Goal: Feedback & Contribution: Contribute content

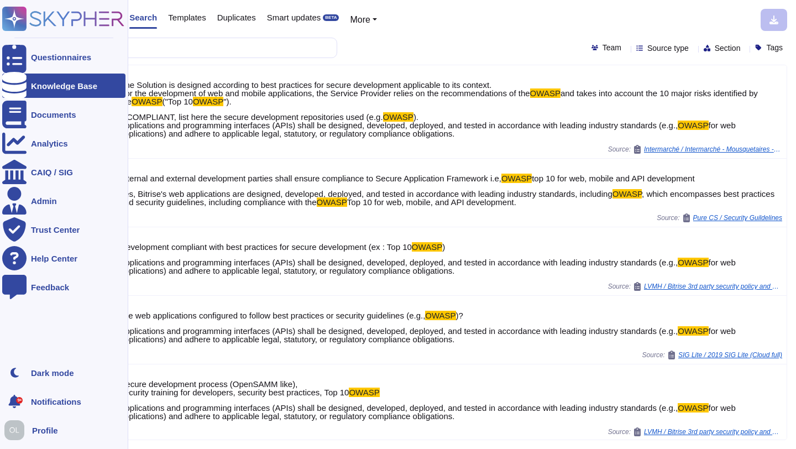
click at [35, 87] on div "Knowledge Base" at bounding box center [64, 86] width 66 height 8
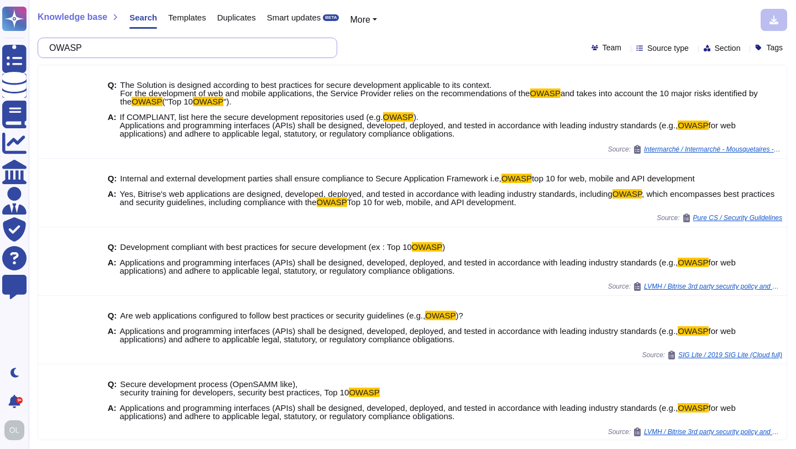
drag, startPoint x: 106, startPoint y: 50, endPoint x: 49, endPoint y: 44, distance: 57.3
click at [49, 44] on div "OWASP" at bounding box center [188, 48] width 300 height 20
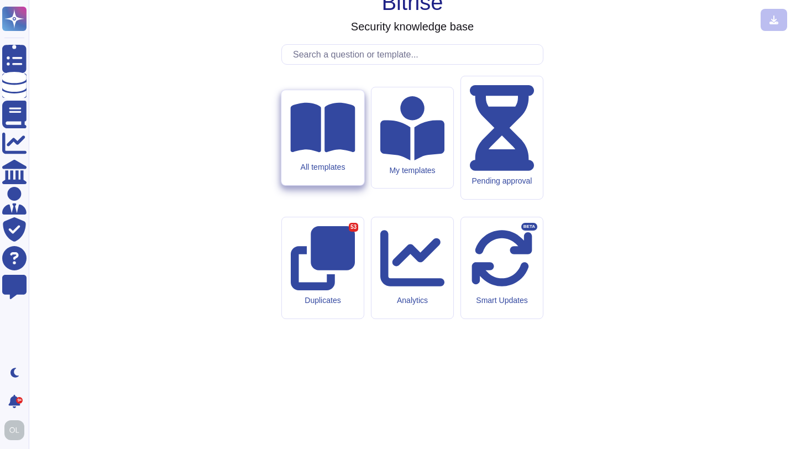
click at [333, 156] on icon at bounding box center [322, 128] width 65 height 58
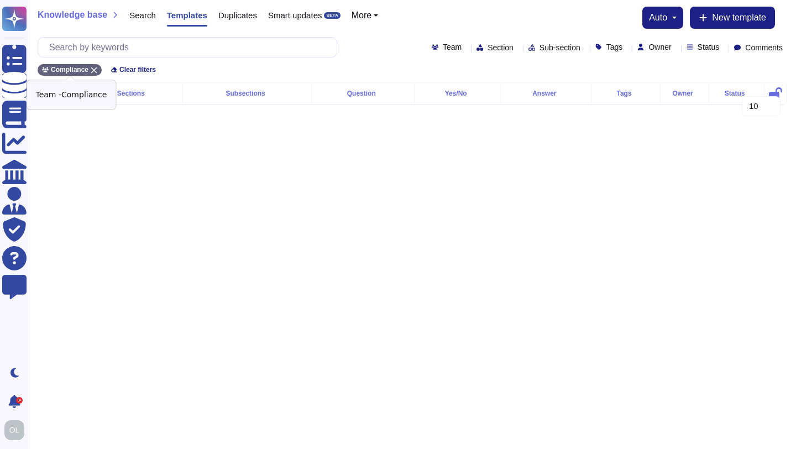
click at [94, 68] on icon at bounding box center [94, 70] width 7 height 7
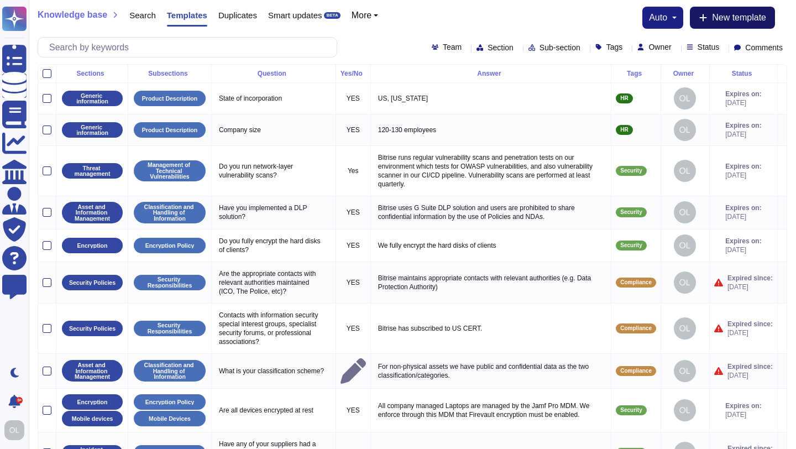
click at [735, 18] on span "New template" at bounding box center [739, 17] width 54 height 9
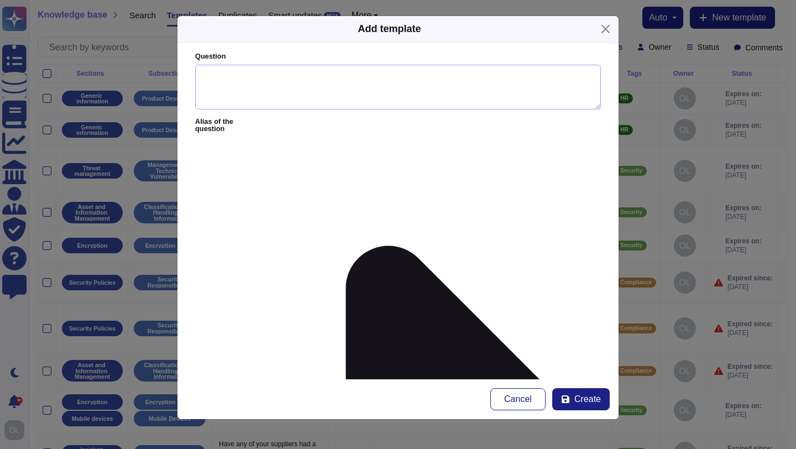
click at [223, 88] on textarea "Question" at bounding box center [398, 87] width 406 height 45
paste textarea "Describe the scope and contents of your security awareness program.*"
type textarea "Describe the scope and contents of your security awareness program."
paste textarea "We use Curricula for security awareness pieces of training. Employees are requi…"
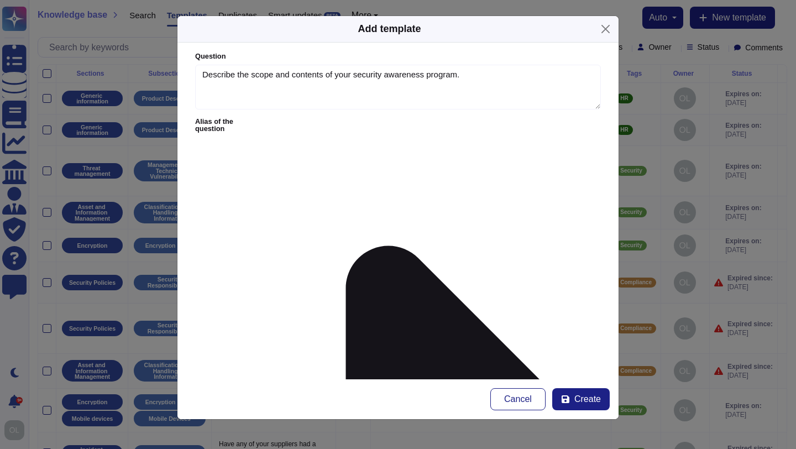
type textarea "We use Curricula for security awareness pieces of training. Employees are requi…"
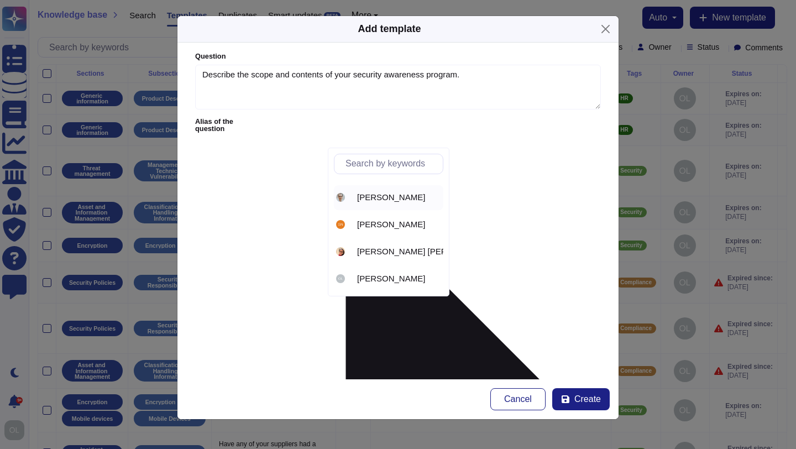
scroll to position [23, 0]
click at [373, 276] on span "[PERSON_NAME]" at bounding box center [391, 278] width 68 height 10
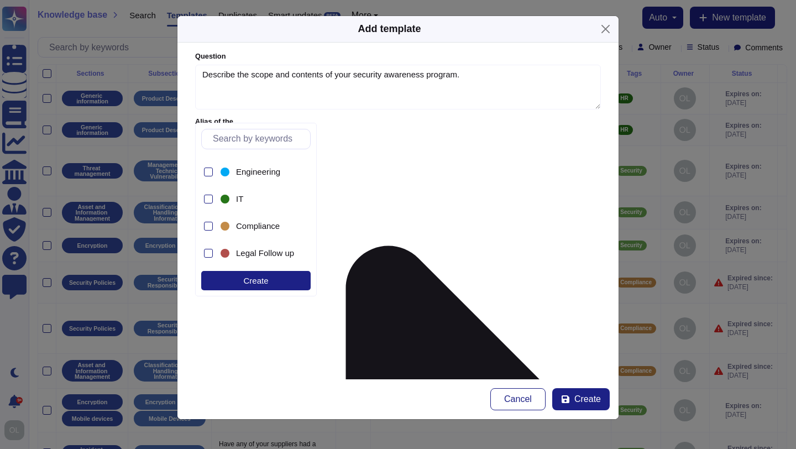
scroll to position [266, 0]
click at [210, 226] on div at bounding box center [208, 225] width 9 height 9
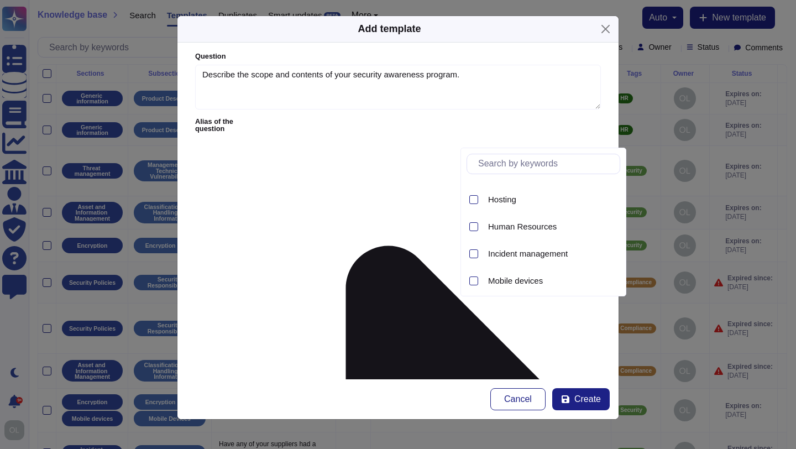
scroll to position [258, 0]
click at [472, 233] on div at bounding box center [473, 232] width 9 height 9
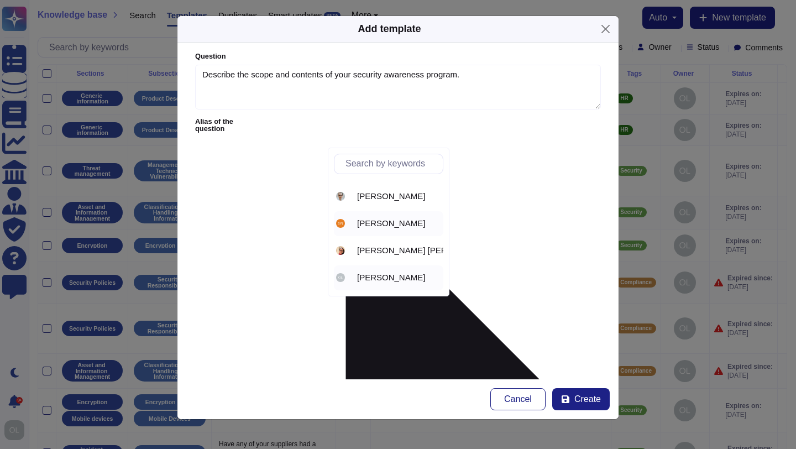
scroll to position [0, 0]
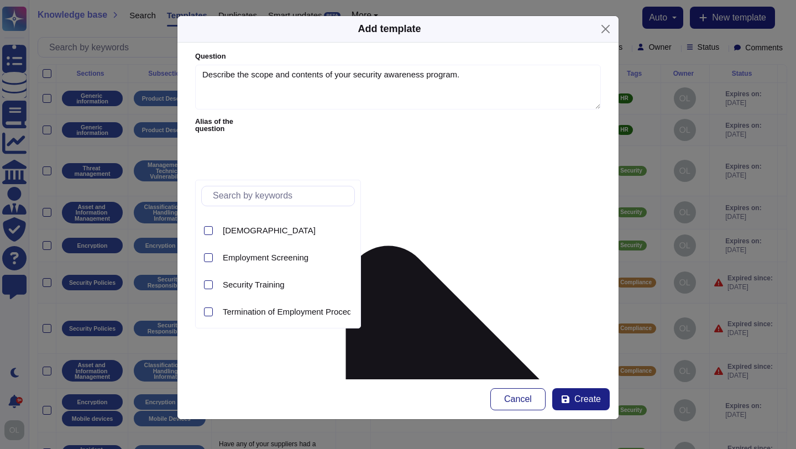
scroll to position [23, 0]
click at [262, 287] on span "Security Training" at bounding box center [254, 283] width 62 height 10
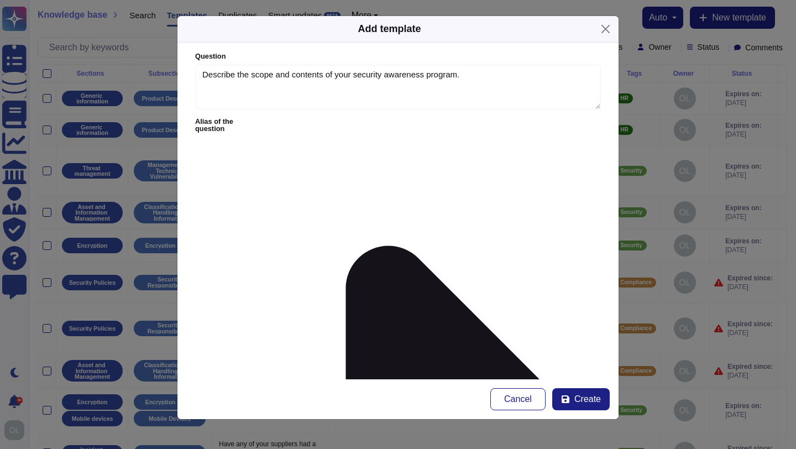
click at [584, 400] on span "Create" at bounding box center [587, 399] width 27 height 9
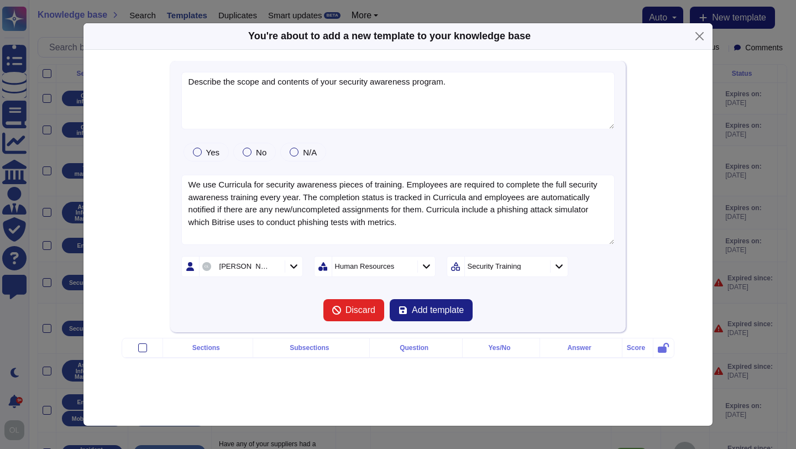
type textarea "Describe the scope and contents of your security awareness program."
type textarea "We use Curricula for security awareness pieces of training. Employees are requi…"
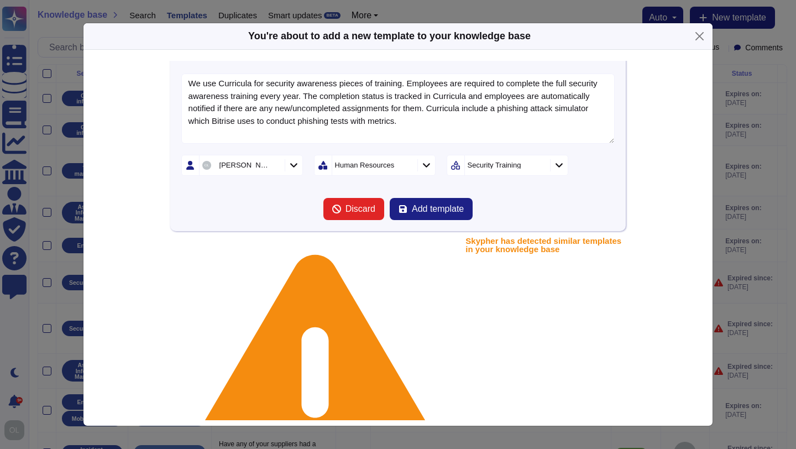
scroll to position [106, 0]
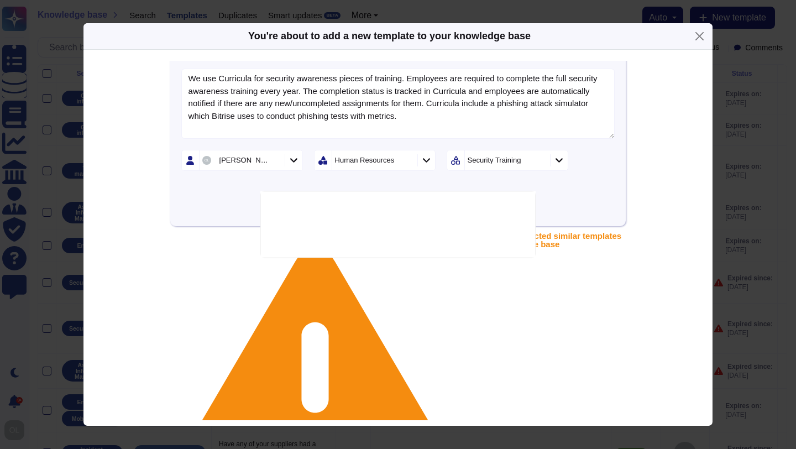
type textarea "Do all personnel undergo information security training as part of the initial o…"
type textarea "We use Curricula and JunoJourney for security awareness pieces of training. Emp…"
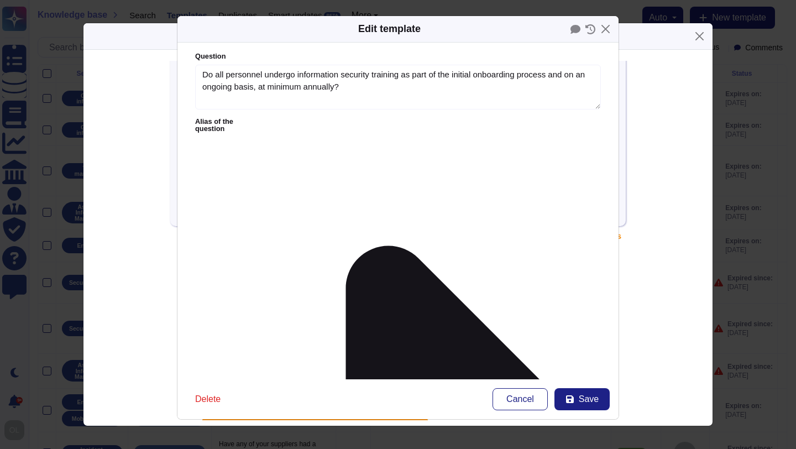
type textarea "Do all personnel undergo information security training as part of the initial o…"
type textarea "We use Curricula and JunoJourney for security awareness pieces of training. Emp…"
click at [207, 397] on span "Delete" at bounding box center [207, 399] width 25 height 9
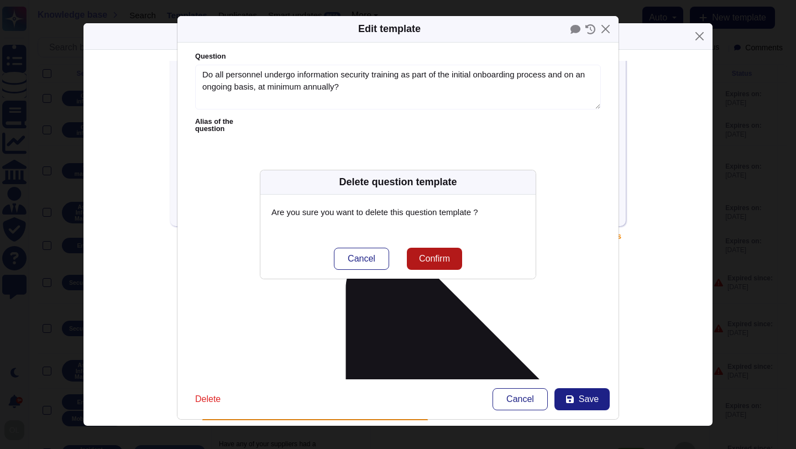
click at [439, 261] on span "Confirm" at bounding box center [434, 258] width 31 height 9
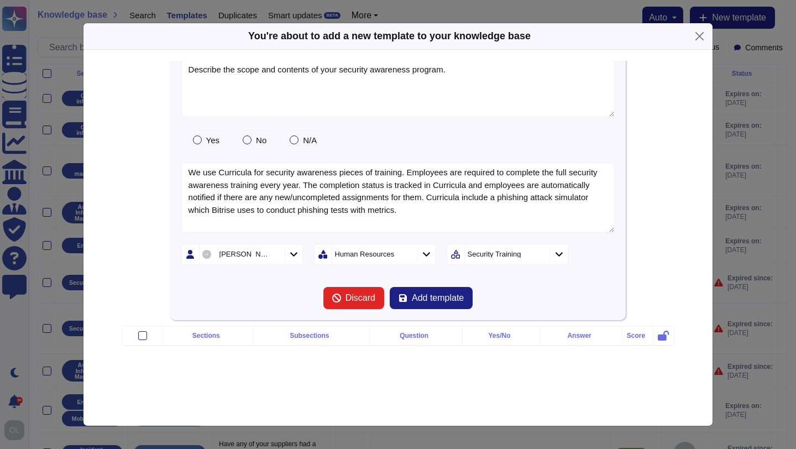
scroll to position [72, 0]
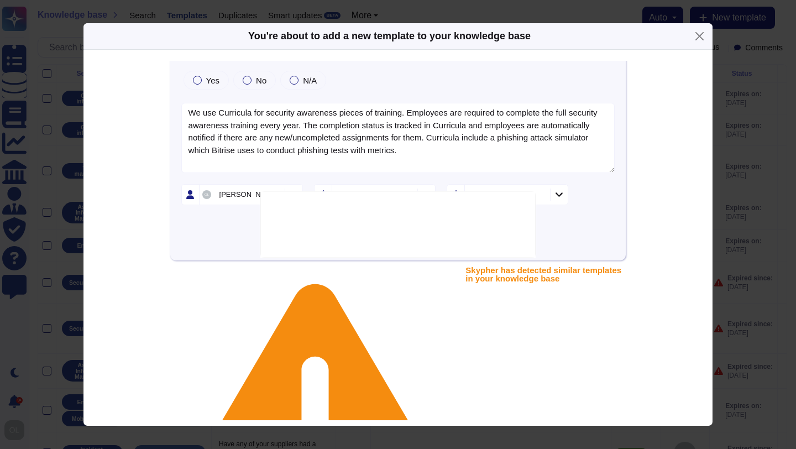
type textarea "Are employees (and contractors) routinely trained on security roles and respons…"
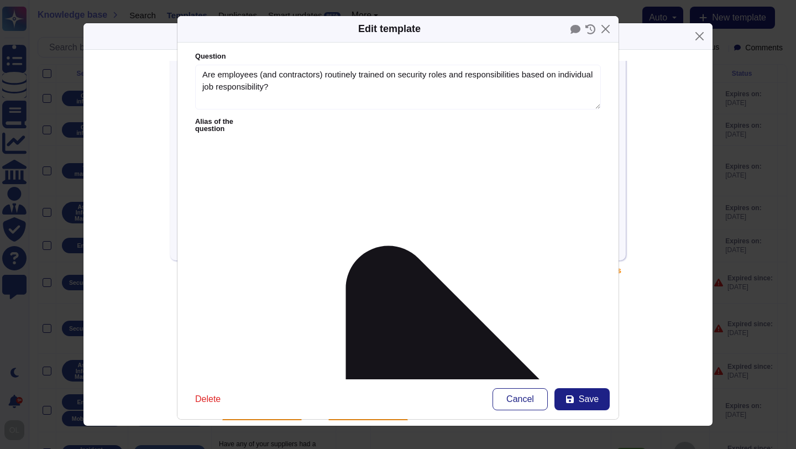
type textarea "Are employees (and contractors) routinely trained on security roles and respons…"
click at [211, 397] on span "Delete" at bounding box center [207, 399] width 25 height 9
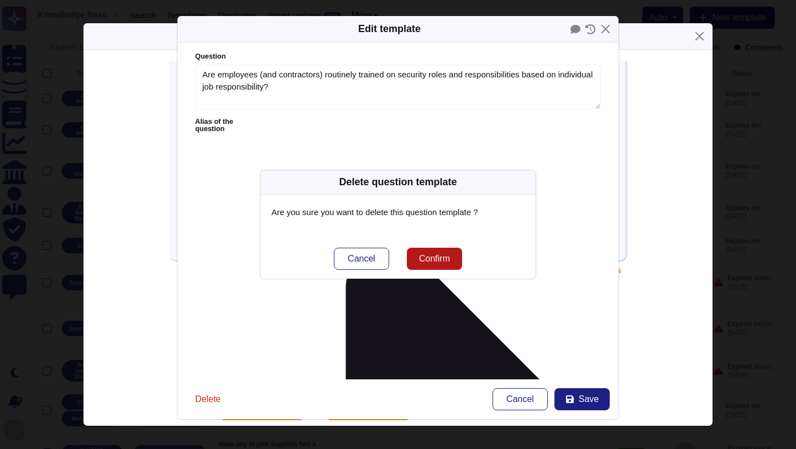
click at [435, 262] on span "Confirm" at bounding box center [434, 258] width 31 height 9
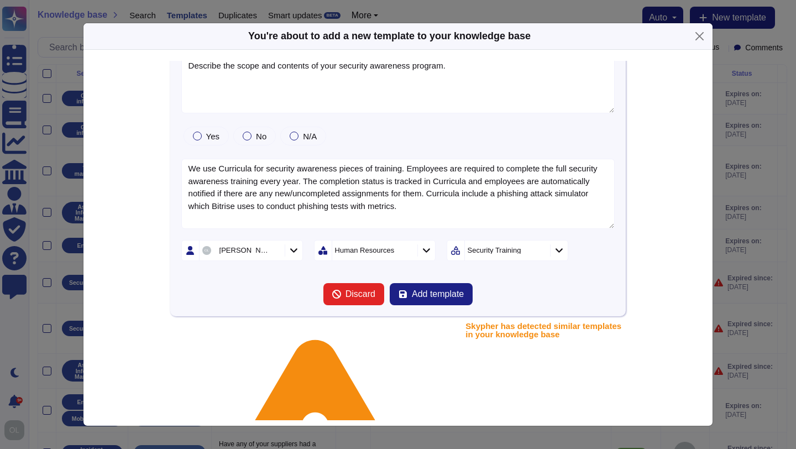
scroll to position [0, 0]
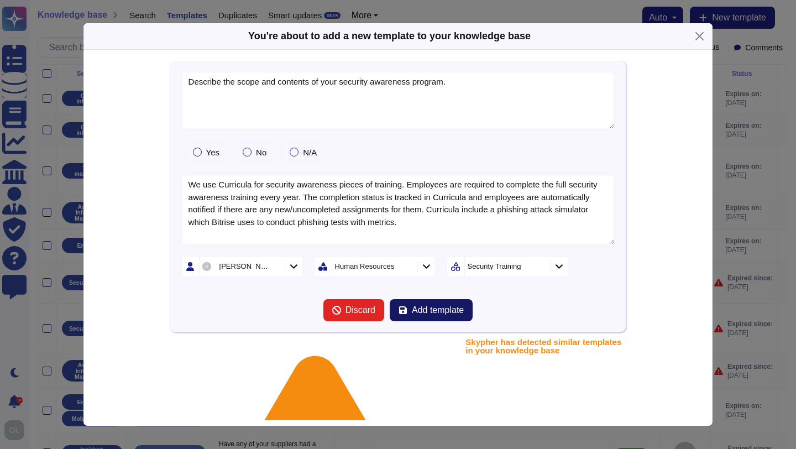
click at [440, 313] on span "Add template" at bounding box center [438, 310] width 52 height 9
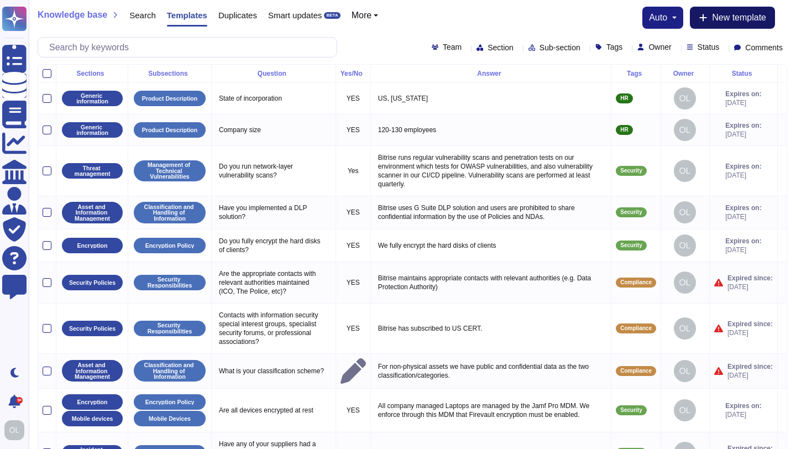
click at [719, 23] on button "New template" at bounding box center [732, 18] width 85 height 22
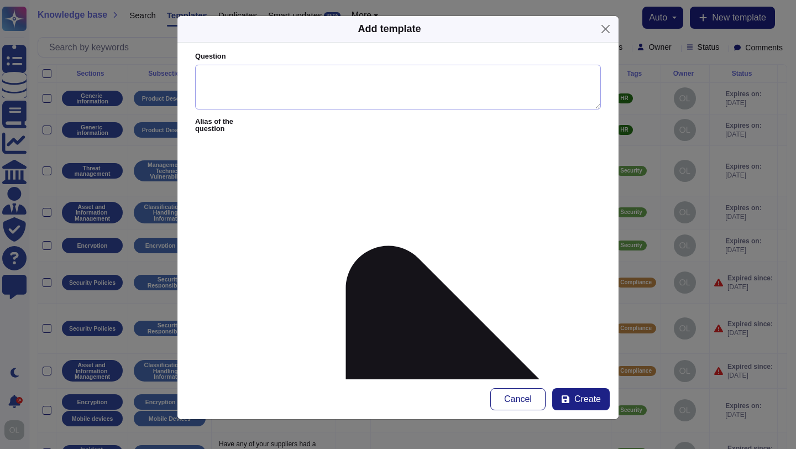
click at [253, 91] on textarea "Question" at bounding box center [398, 87] width 406 height 45
paste textarea "Please describe how threat modeling is incorporated in development.*"
type textarea "Please describe how threat modeling is incorporated in development."
paste textarea "Bitrise maintains documented Systems Development Life Cycle (SDLC) policies and…"
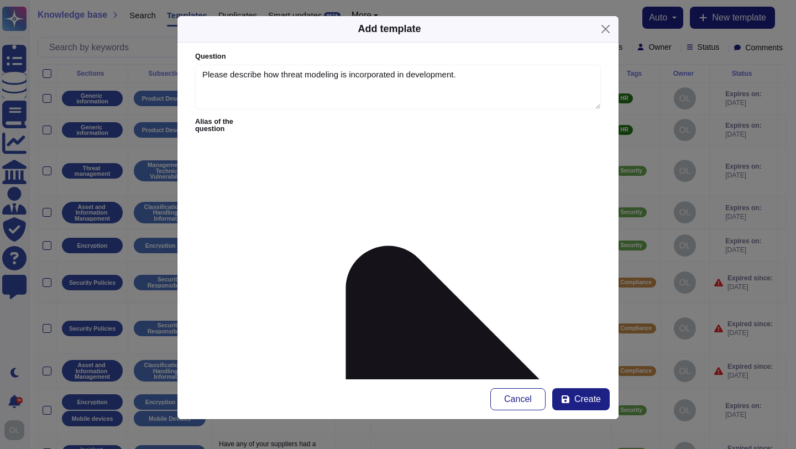
type textarea "Bitrise maintains documented Systems Development Life Cycle (SDLC) policies and…"
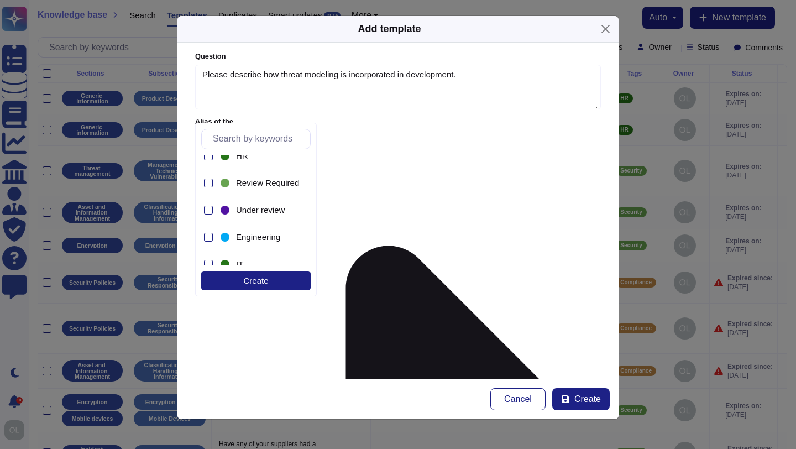
scroll to position [203, 0]
click at [207, 233] on div at bounding box center [208, 234] width 9 height 9
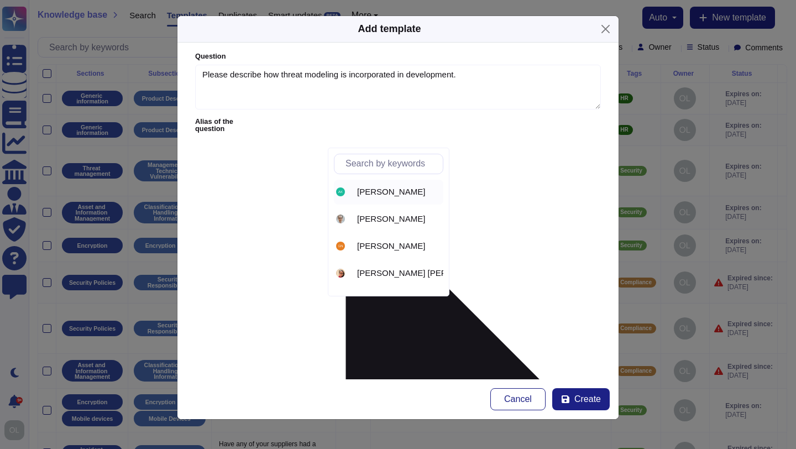
click at [374, 190] on span "[PERSON_NAME]" at bounding box center [391, 192] width 68 height 10
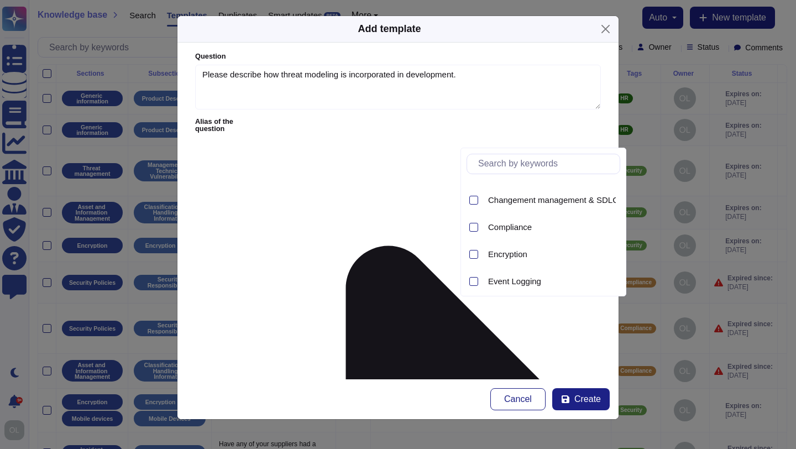
scroll to position [116, 0]
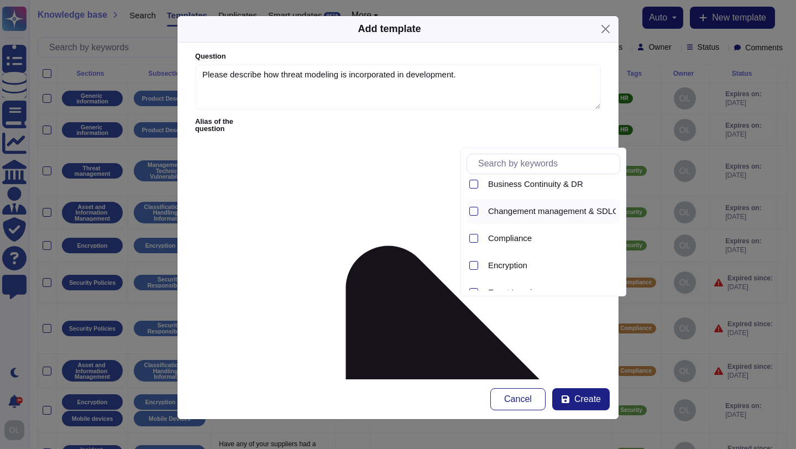
click at [516, 214] on span "Changement management & SDLC" at bounding box center [553, 211] width 130 height 10
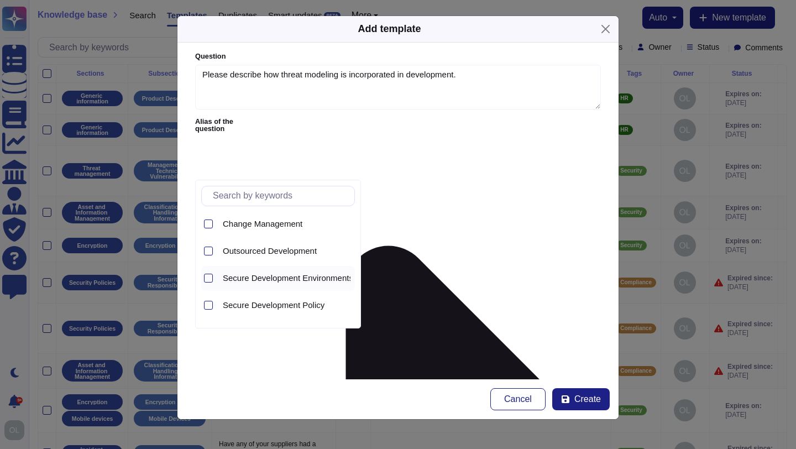
scroll to position [23, 0]
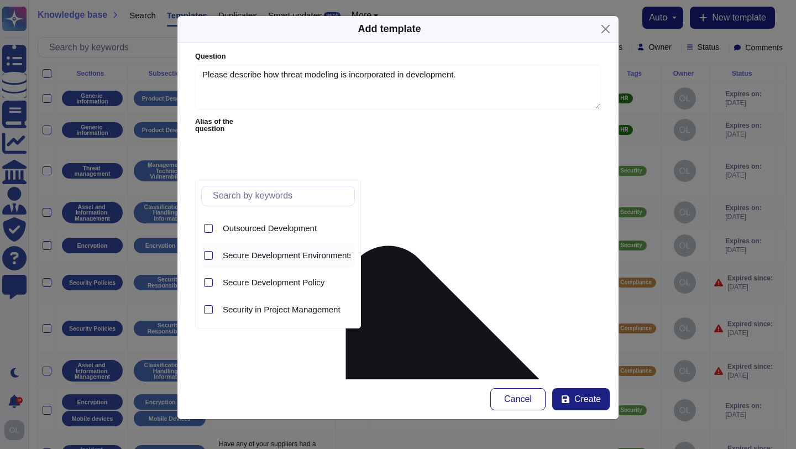
click at [269, 256] on span "Secure Development Environments" at bounding box center [288, 255] width 130 height 10
click at [500, 254] on form "Question Please describe how threat modeling is incorporated in development. Al…" at bounding box center [397, 211] width 441 height 337
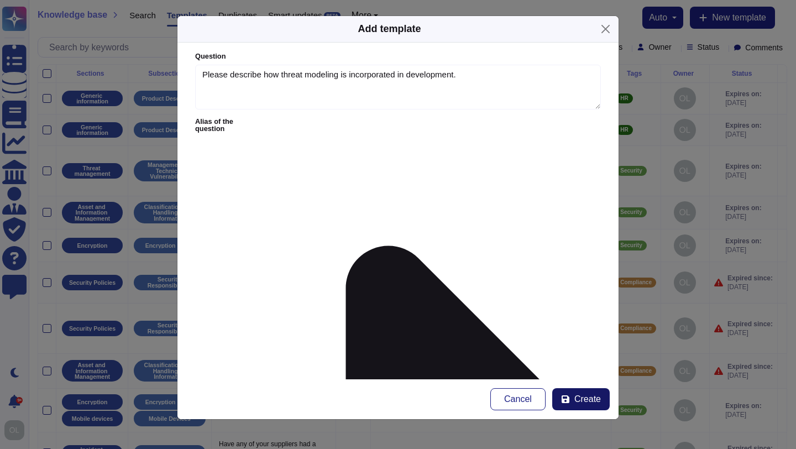
click at [588, 397] on span "Create" at bounding box center [587, 399] width 27 height 9
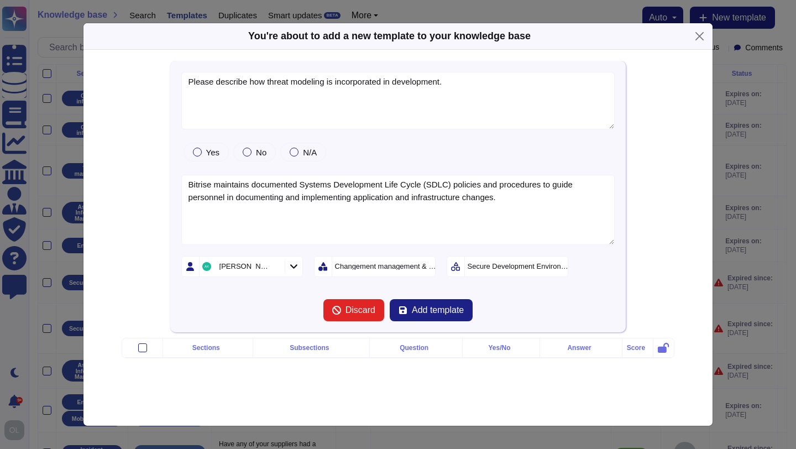
type textarea "Please describe how threat modeling is incorporated in development."
type textarea "Bitrise maintains documented Systems Development Life Cycle (SDLC) policies and…"
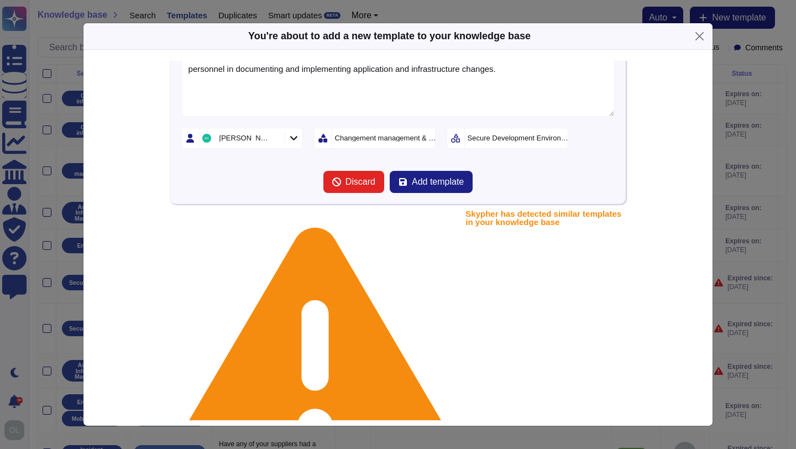
scroll to position [133, 0]
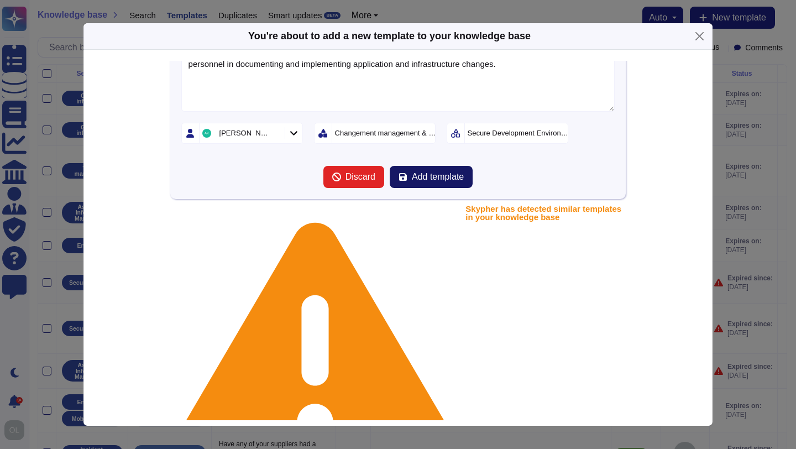
click at [452, 178] on span "Add template" at bounding box center [438, 177] width 52 height 9
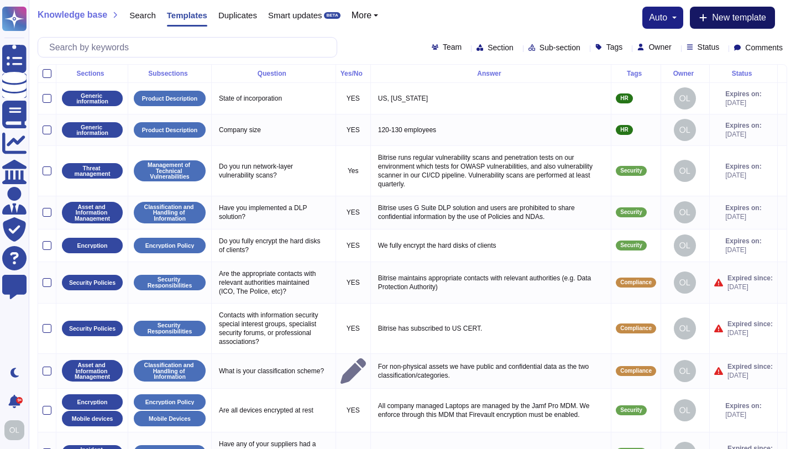
click at [728, 19] on span "New template" at bounding box center [739, 17] width 54 height 9
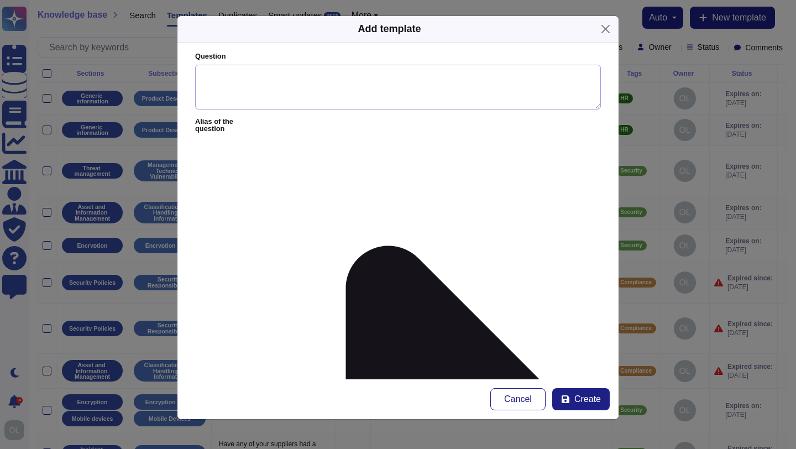
click at [214, 83] on textarea "Question" at bounding box center [398, 87] width 406 height 45
paste textarea "What is the timeframe for applying Critical, High, Medium and Low patches once …"
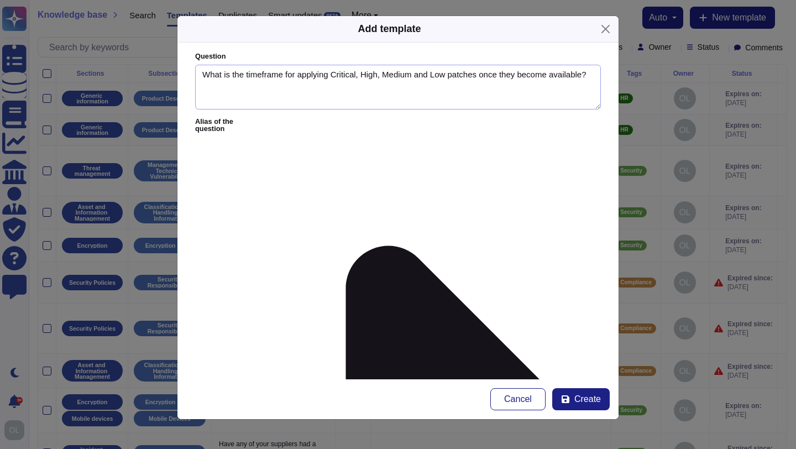
type textarea "What is the timeframe for applying Critical, High, Medium and Low patches once …"
paste textarea "Critical and high security vulnerabilities must be patched as soon as possible …"
type textarea "Critical and high security vulnerabilities must be patched as soon as possible …"
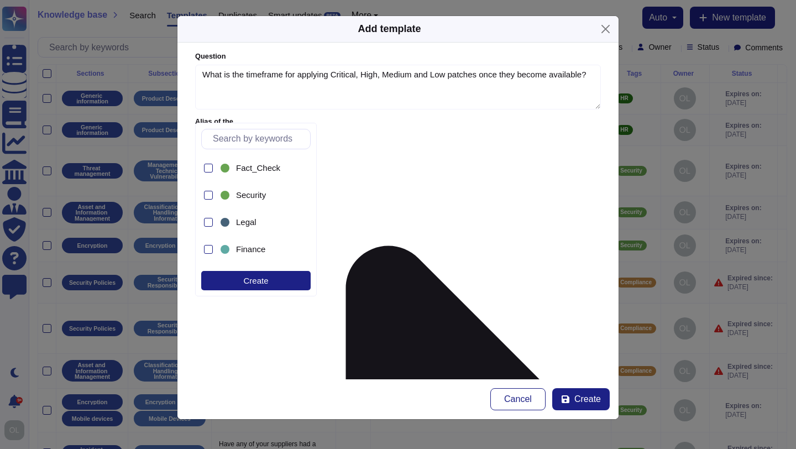
scroll to position [75, 0]
click at [207, 198] on div at bounding box center [208, 200] width 9 height 9
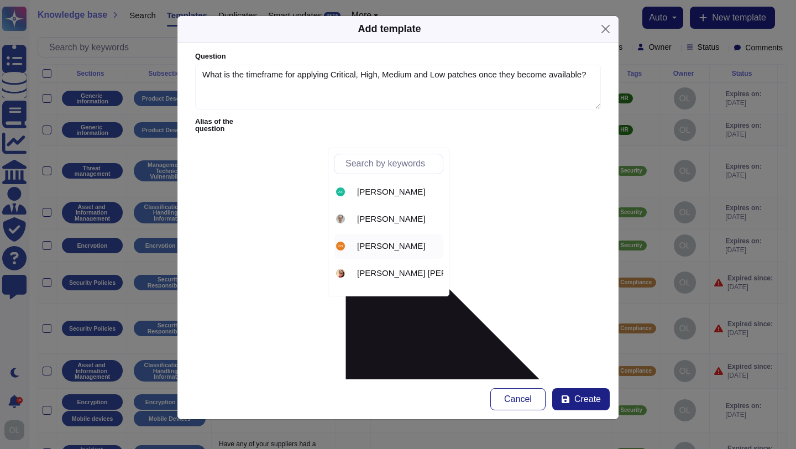
scroll to position [23, 0]
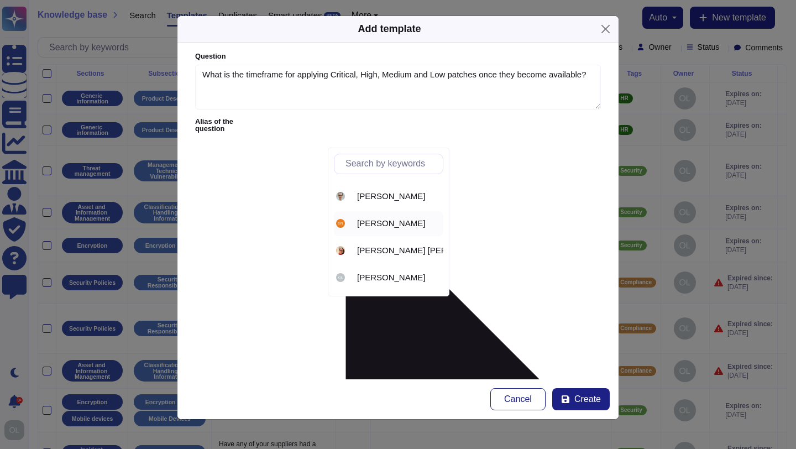
click at [396, 222] on span "[PERSON_NAME]" at bounding box center [391, 223] width 68 height 10
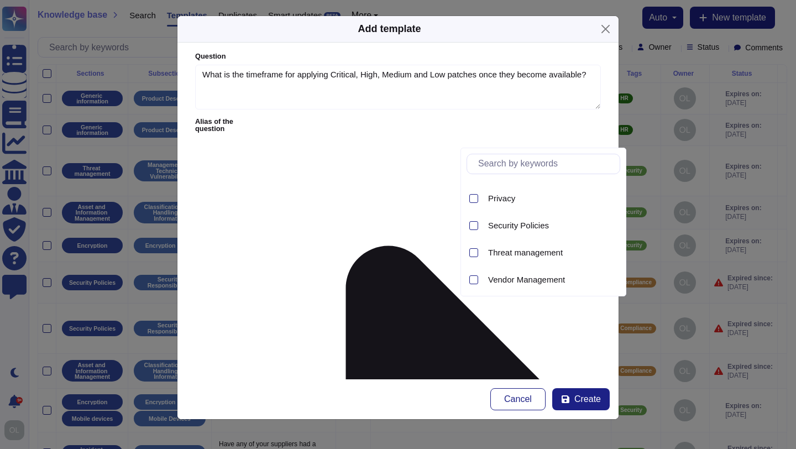
scroll to position [456, 0]
click at [510, 251] on span "Threat management" at bounding box center [525, 250] width 75 height 10
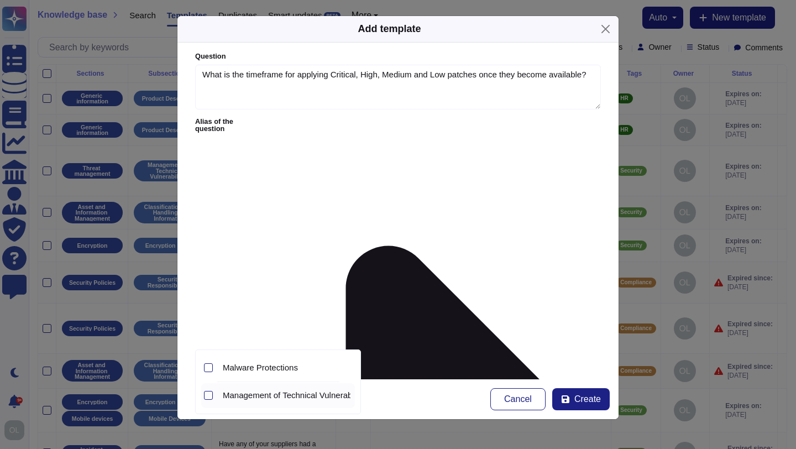
click at [258, 391] on span "Management of Technical Vulnerabilities" at bounding box center [297, 395] width 148 height 10
click at [525, 352] on form "Question What is the timeframe for applying Critical, High, Medium and Low patc…" at bounding box center [397, 211] width 441 height 337
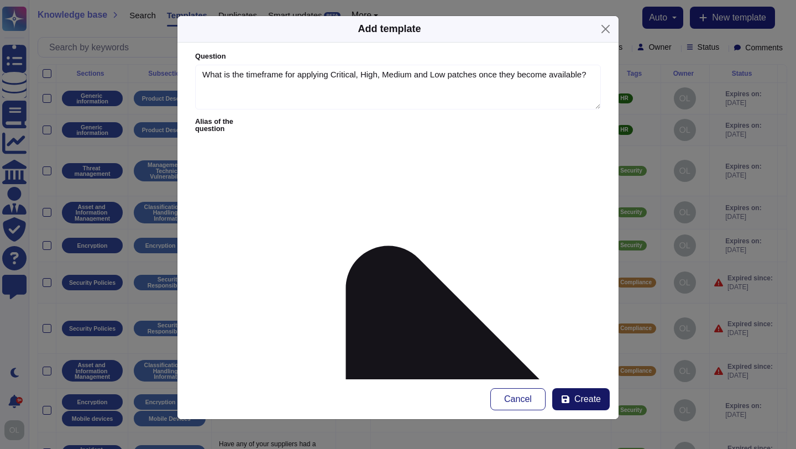
click at [582, 401] on span "Create" at bounding box center [587, 399] width 27 height 9
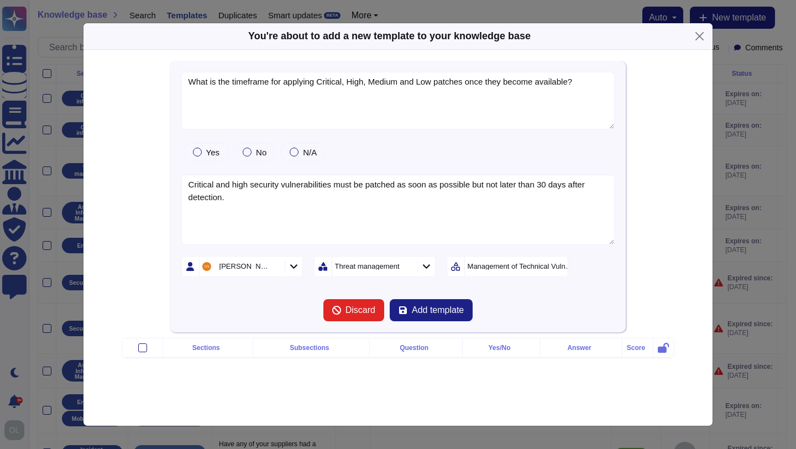
type textarea "What is the timeframe for applying Critical, High, Medium and Low patches once …"
type textarea "Critical and high security vulnerabilities must be patched as soon as possible …"
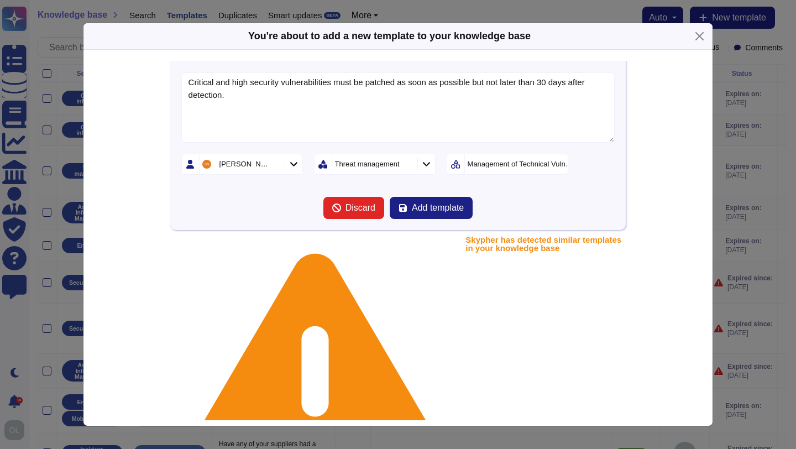
scroll to position [133, 0]
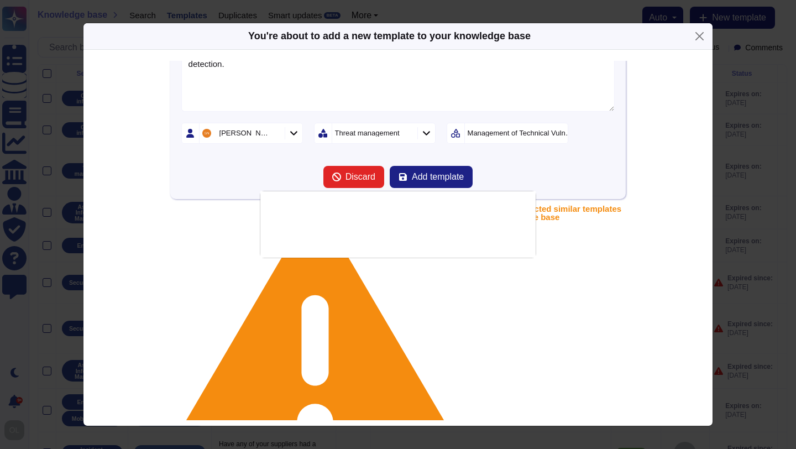
type textarea "Please describe your remediation cadence for security patching, bug fixing, and…"
type textarea "Bitrise performs regular vulnerability scans (at least quarterly) and runs a bu…"
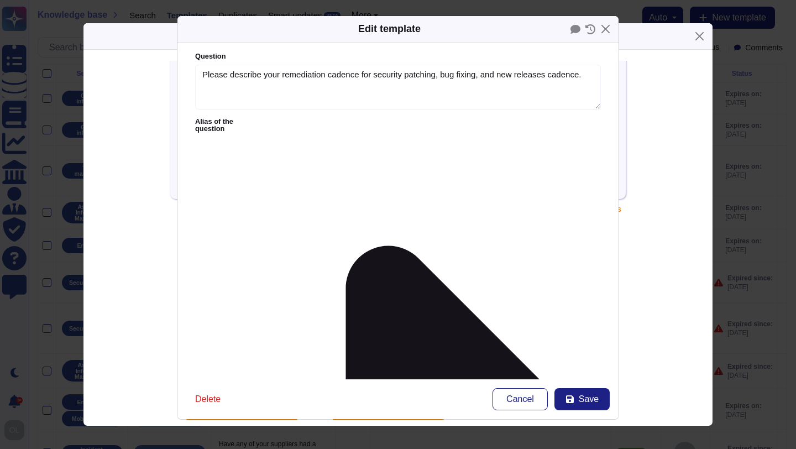
type textarea "Please describe your remediation cadence for security patching, bug fixing, and…"
drag, startPoint x: 504, startPoint y: 180, endPoint x: 190, endPoint y: 180, distance: 313.5
click at [190, 180] on form "Question Please describe your remediation cadence for security patching, bug fi…" at bounding box center [397, 211] width 441 height 337
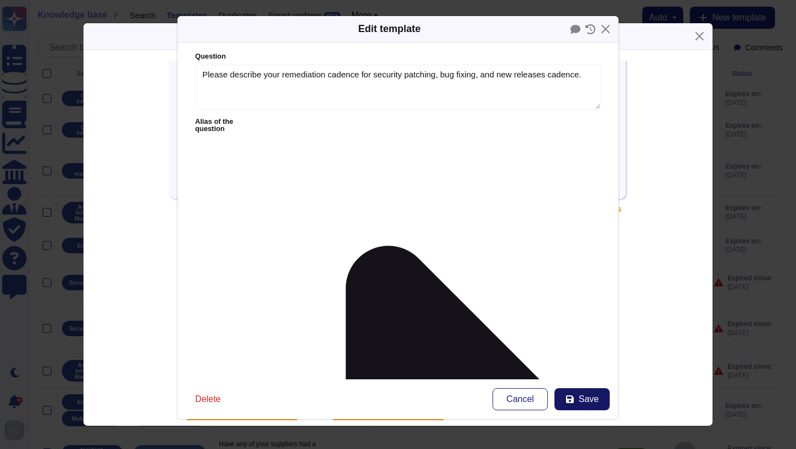
click at [588, 403] on span "Save" at bounding box center [589, 399] width 20 height 9
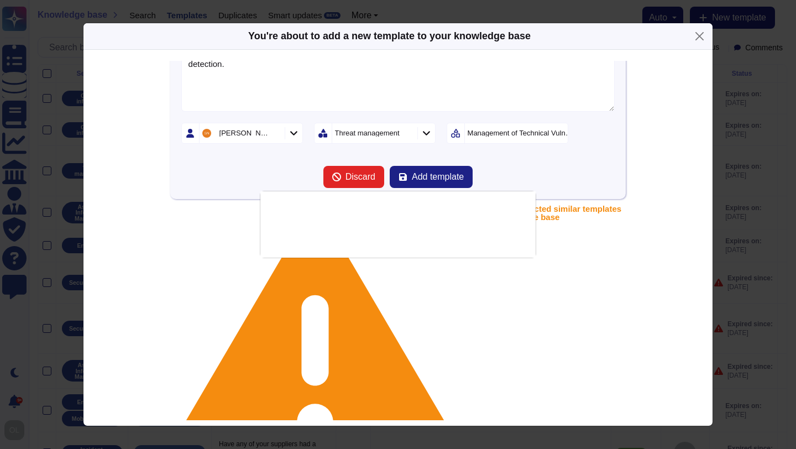
type textarea "Bitrise performs regular vulnerability scans (at least quarterly) and runs a bu…"
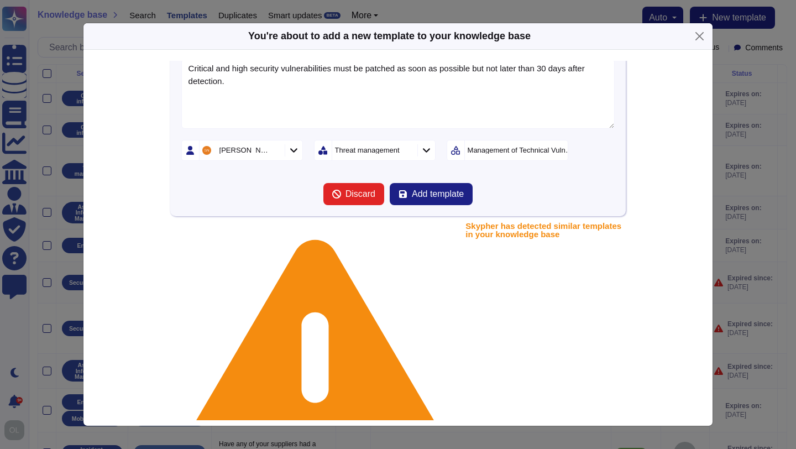
scroll to position [116, 0]
click at [455, 190] on span "Add template" at bounding box center [438, 194] width 52 height 9
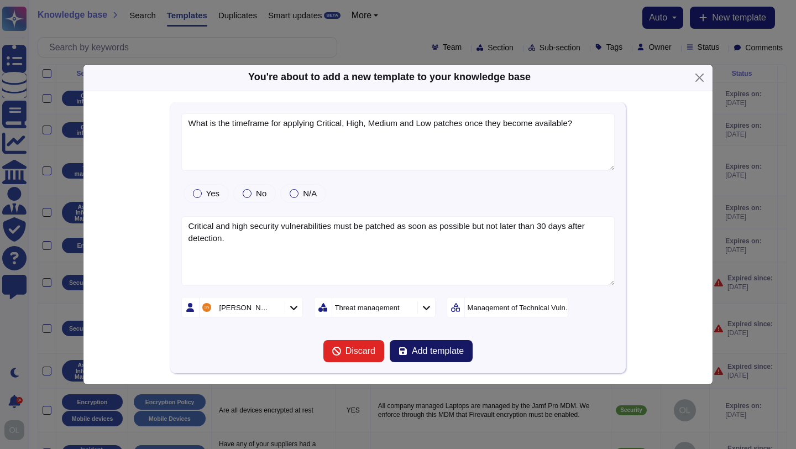
scroll to position [0, 0]
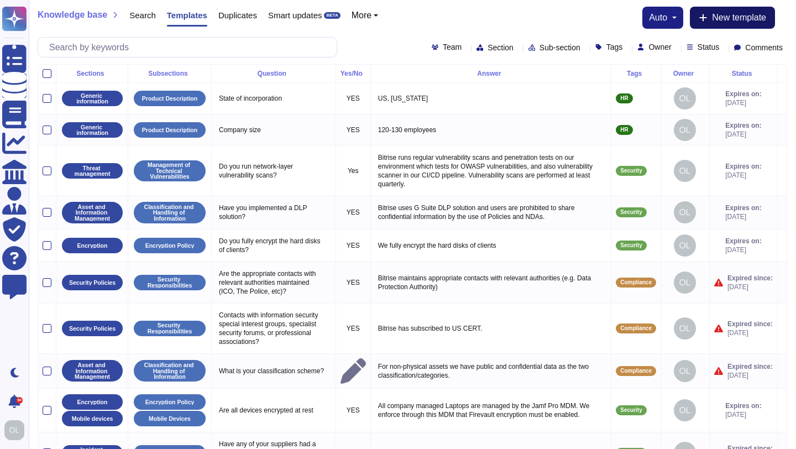
click at [720, 17] on span "New template" at bounding box center [739, 17] width 54 height 9
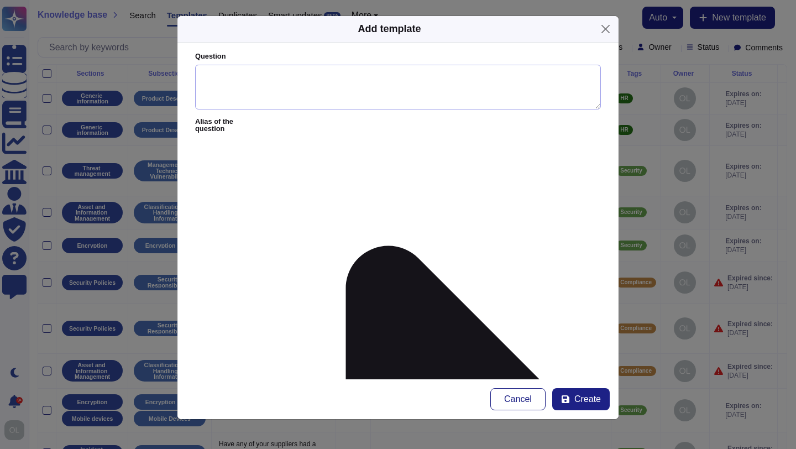
click at [236, 90] on textarea "Question" at bounding box center [398, 87] width 406 height 45
paste textarea "List the locations where Stripe data is processed or stored.*"
drag, startPoint x: 462, startPoint y: 74, endPoint x: 170, endPoint y: 74, distance: 291.4
click at [170, 74] on div "Add template Question List the locations where Stripe data is processed or stor…" at bounding box center [398, 224] width 796 height 449
paste textarea ""Describe your key management process.* ""
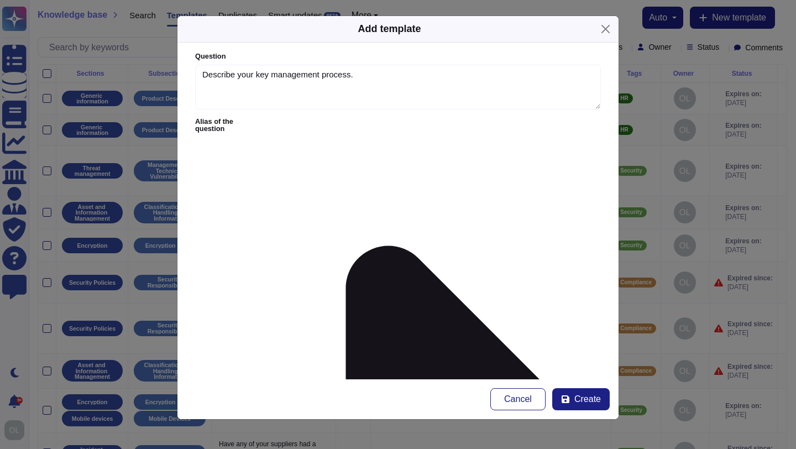
type textarea "Describe your key management process."
paste textarea "We use the provider's Secure Key Management Services (e.g. AWS KMS, GCP KMS,) f…"
drag, startPoint x: 229, startPoint y: 160, endPoint x: 201, endPoint y: 160, distance: 27.6
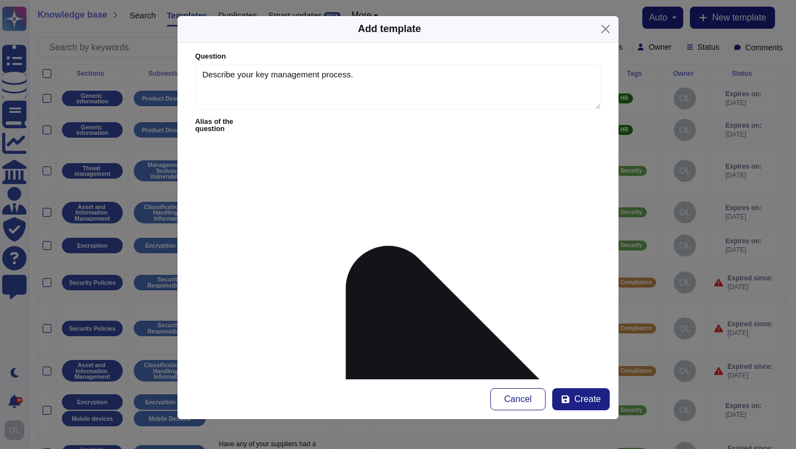
type textarea "Bitrise uses the provider's Secure Key Management Services (e.g. AWS KMS, GCP K…"
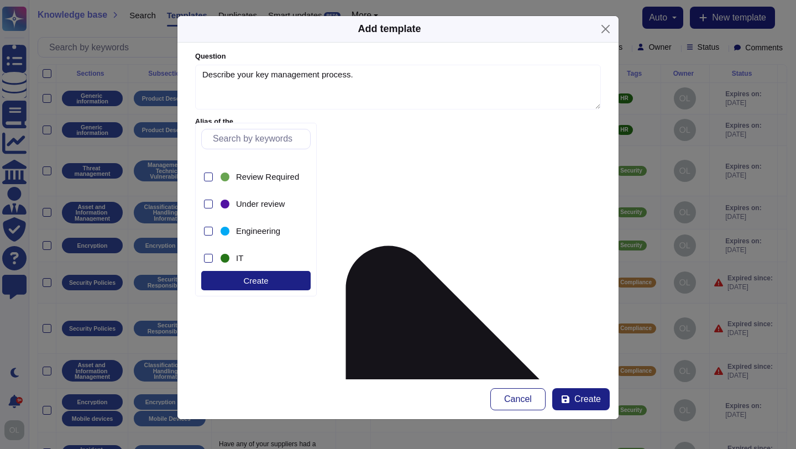
scroll to position [219, 0]
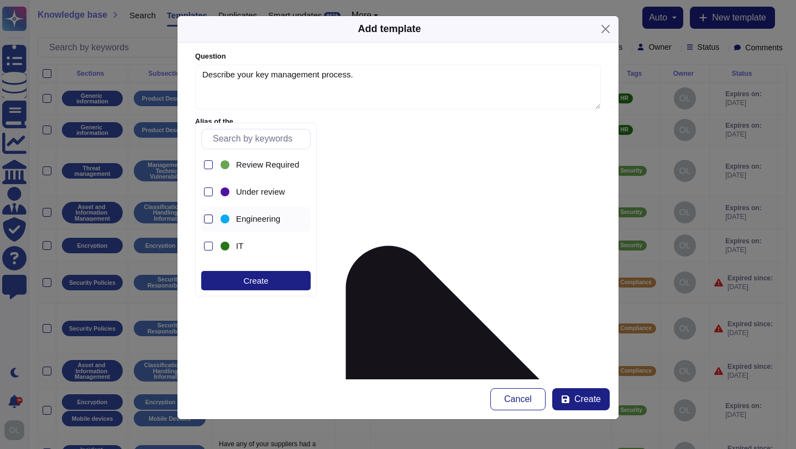
click at [208, 221] on div at bounding box center [208, 219] width 9 height 9
click at [445, 255] on form "Question Describe your key management process. Alias of the question Answer Bit…" at bounding box center [397, 211] width 441 height 337
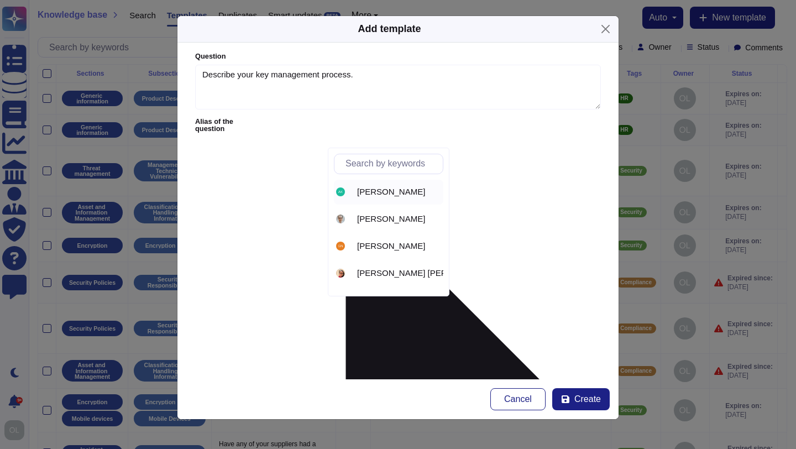
click at [384, 192] on span "[PERSON_NAME]" at bounding box center [391, 192] width 68 height 10
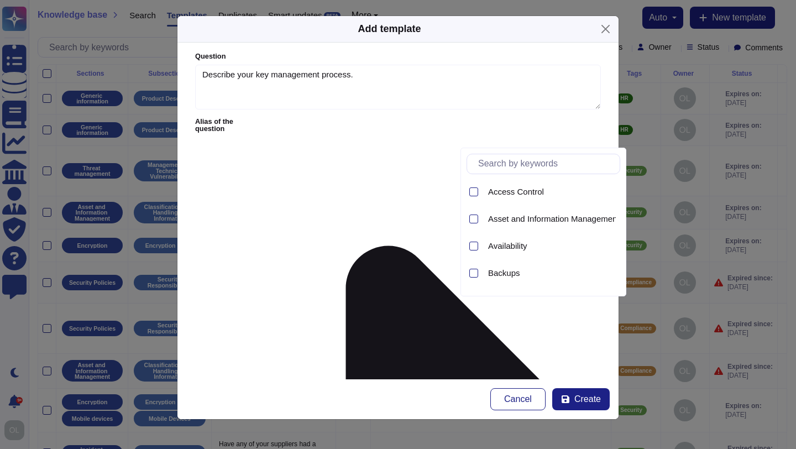
click at [515, 166] on input "text" at bounding box center [546, 163] width 147 height 19
type input "l"
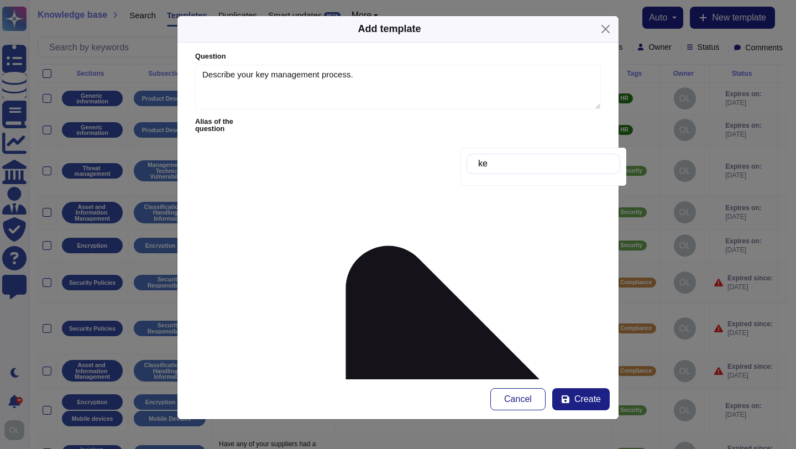
type input "k"
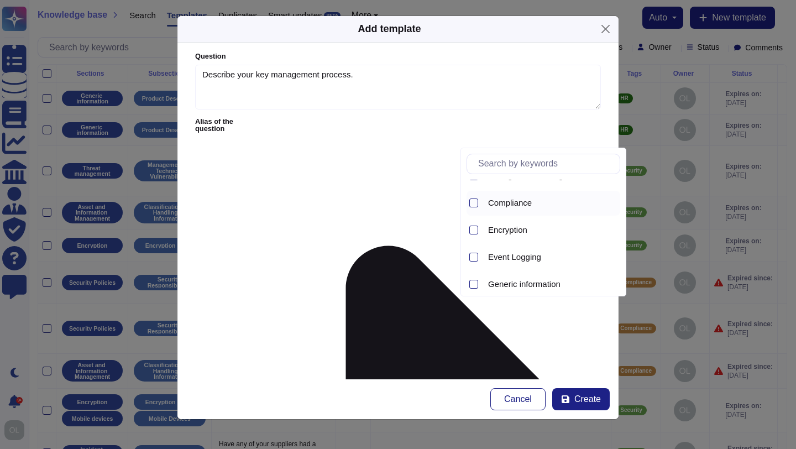
scroll to position [155, 0]
click at [509, 229] on span "Encryption" at bounding box center [507, 227] width 39 height 10
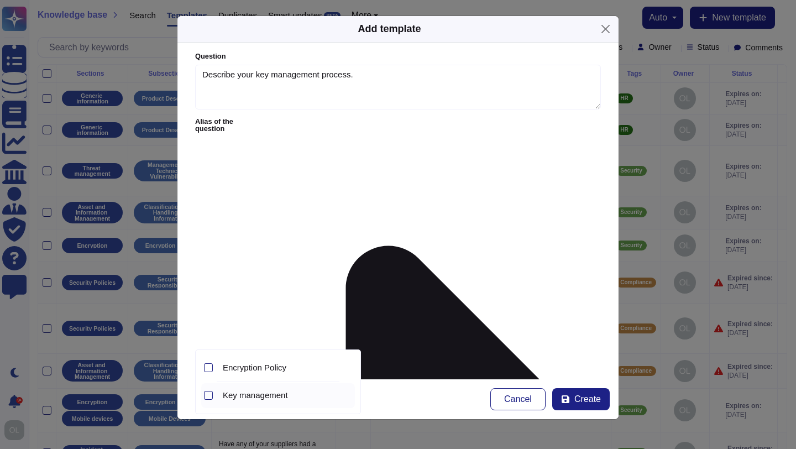
click at [252, 395] on span "Key management" at bounding box center [255, 395] width 65 height 10
click at [437, 345] on form "Question Describe your key management process. Alias of the question Answer Bit…" at bounding box center [397, 211] width 441 height 337
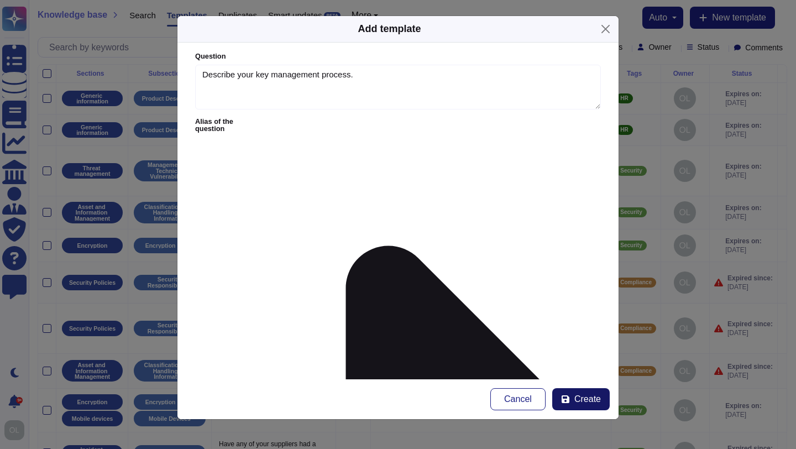
click at [585, 403] on span "Create" at bounding box center [587, 399] width 27 height 9
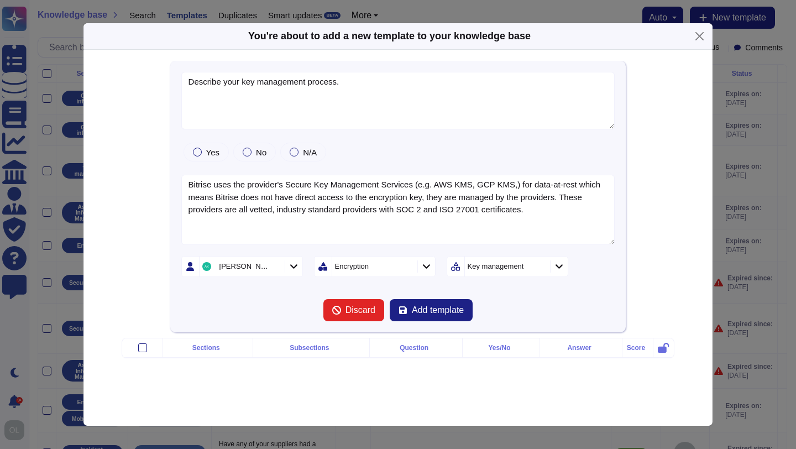
type textarea "Describe your key management process."
type textarea "Bitrise uses the provider's Secure Key Management Services (e.g. AWS KMS, GCP K…"
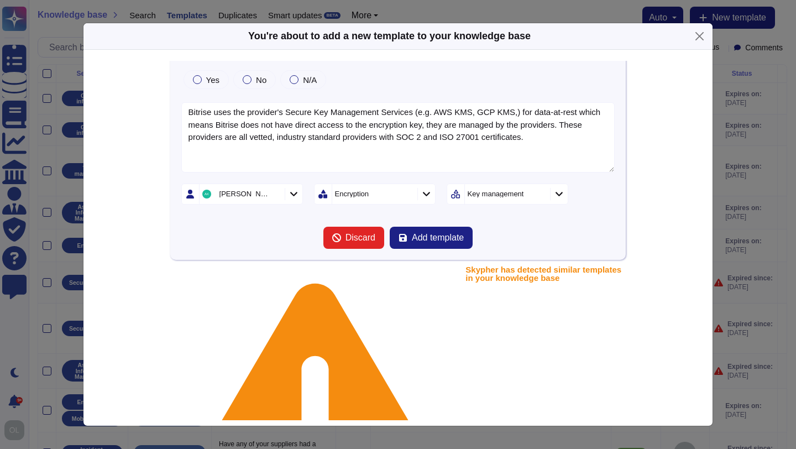
scroll to position [107, 0]
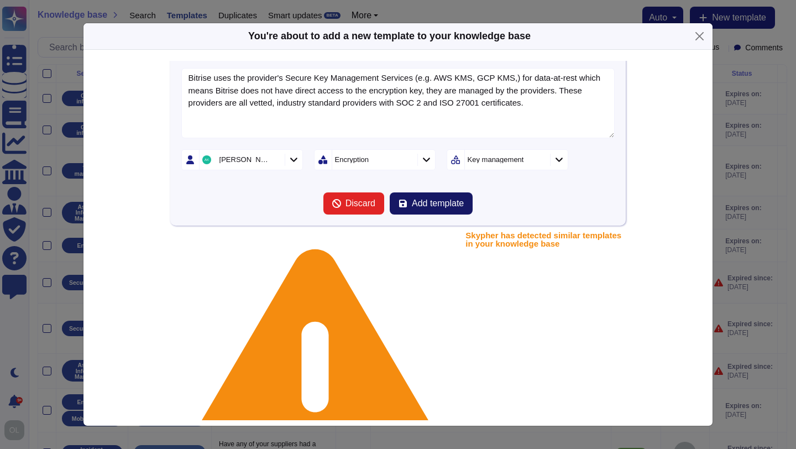
click at [427, 203] on span "Add template" at bounding box center [438, 203] width 52 height 9
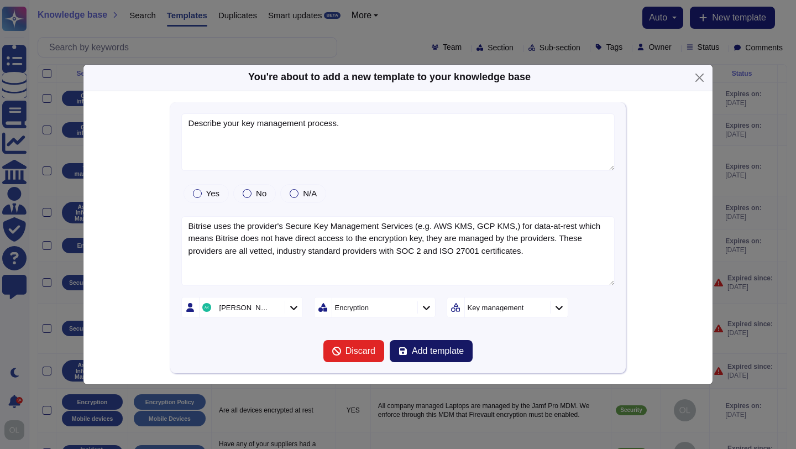
scroll to position [0, 0]
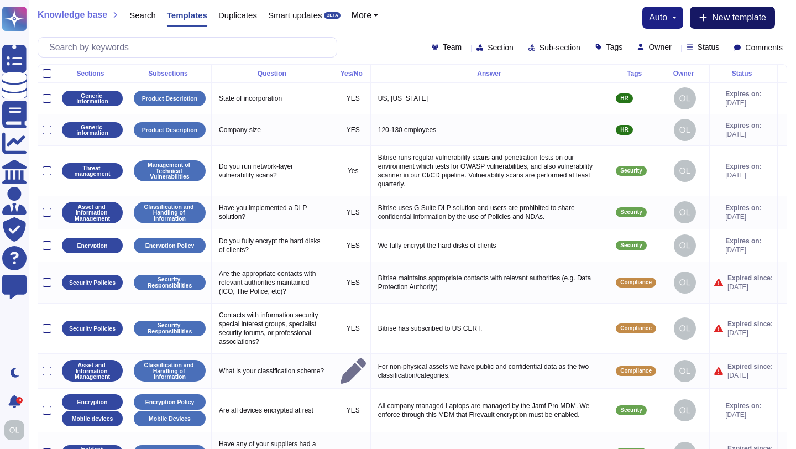
click at [730, 20] on span "New template" at bounding box center [739, 17] width 54 height 9
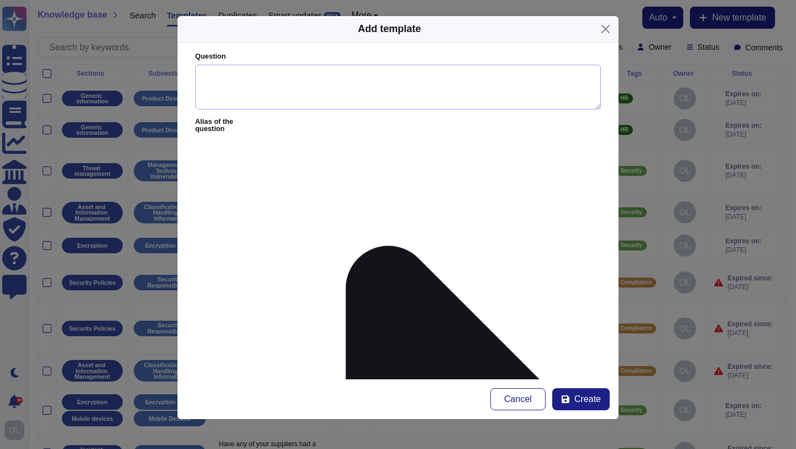
click at [231, 80] on textarea "Question" at bounding box center [398, 87] width 406 height 45
paste textarea ""Describe your secure data deletion and retention policies.* ""
type textarea "Describe your secure data deletion and retention policies."
paste textarea "Bitrise maintains policies regarding information asset classification, retentio…"
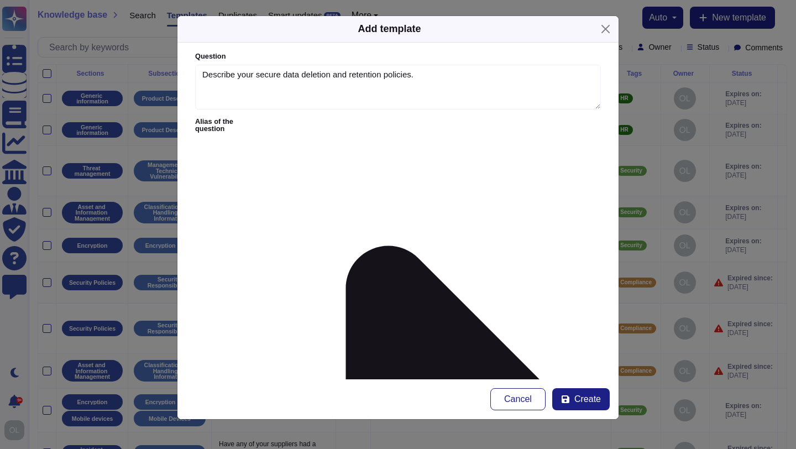
type textarea "Bitrise maintains policies regarding information asset classification, retentio…"
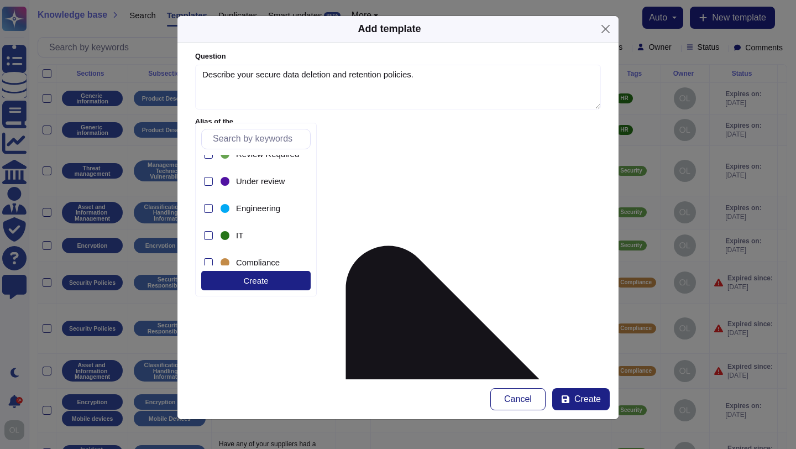
scroll to position [239, 0]
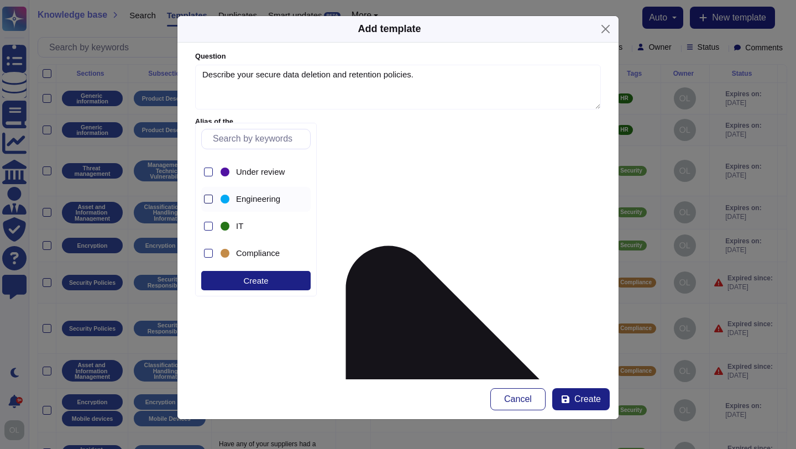
click at [211, 199] on div at bounding box center [208, 199] width 9 height 9
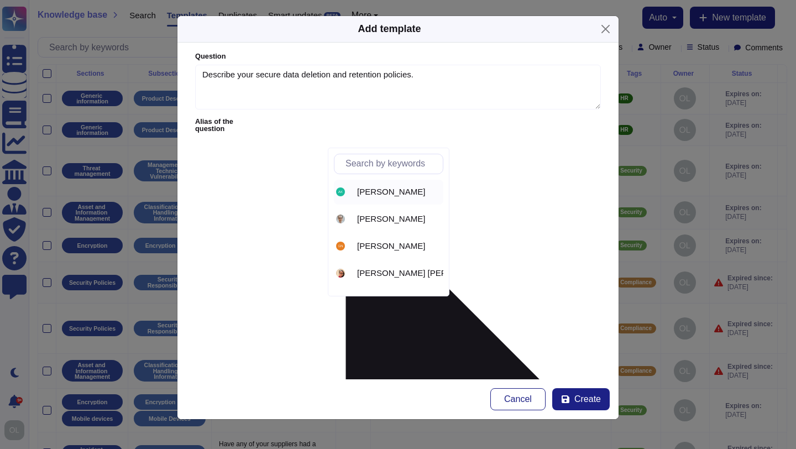
click at [373, 190] on span "[PERSON_NAME]" at bounding box center [391, 192] width 68 height 10
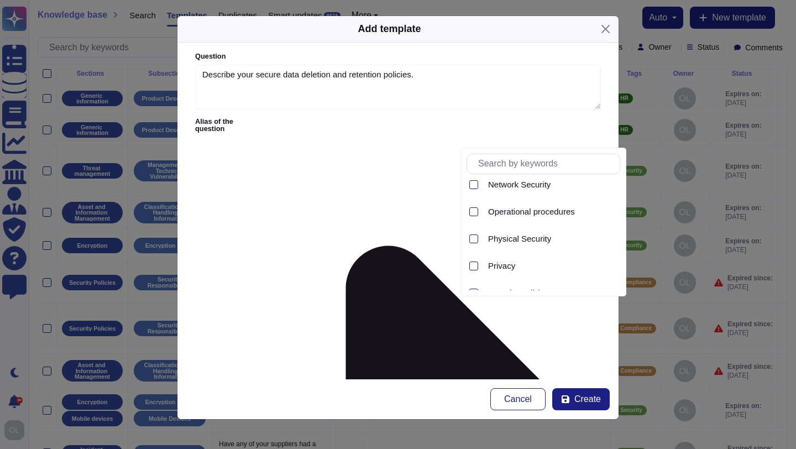
scroll to position [385, 0]
click at [519, 214] on span "Operational procedures" at bounding box center [531, 213] width 87 height 10
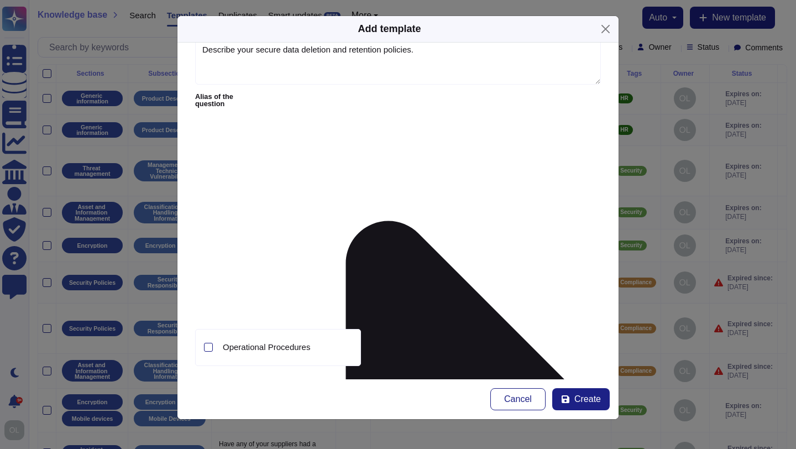
scroll to position [39, 0]
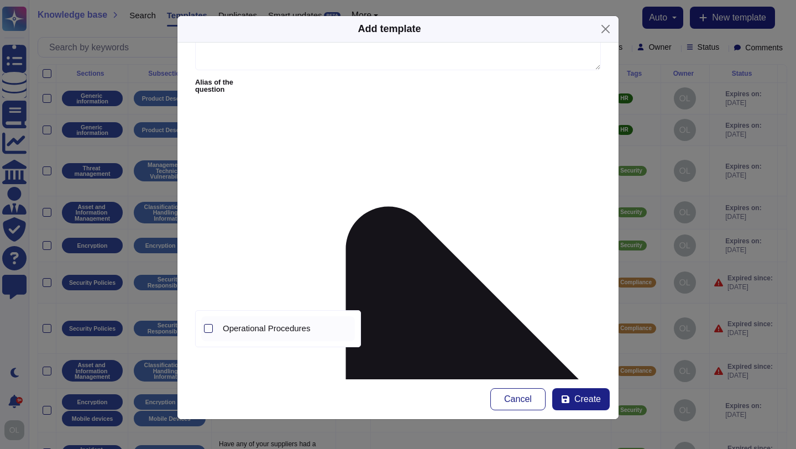
click at [211, 328] on div at bounding box center [208, 328] width 9 height 9
click at [582, 395] on span "Create" at bounding box center [587, 399] width 27 height 9
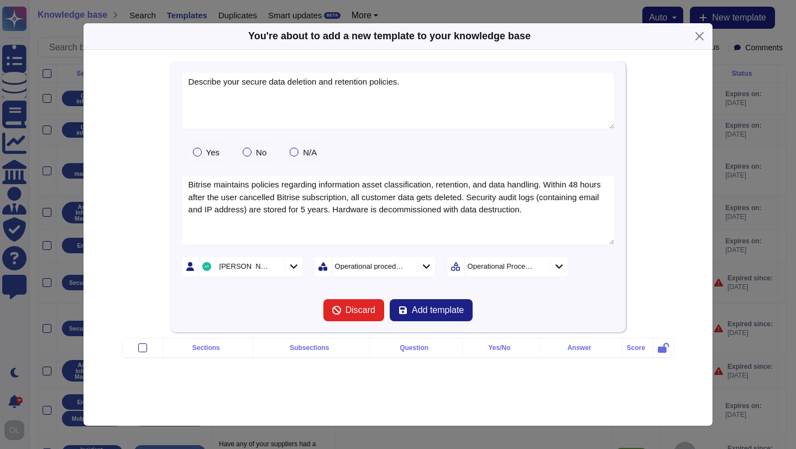
type textarea "Describe your secure data deletion and retention policies."
type textarea "Bitrise maintains policies regarding information asset classification, retentio…"
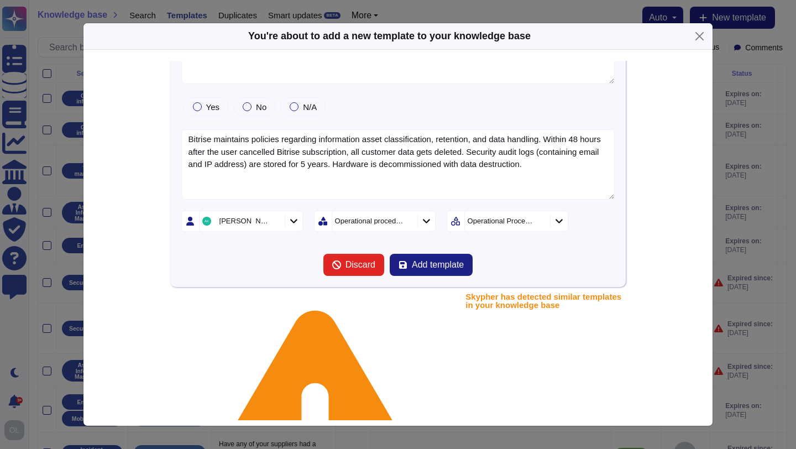
scroll to position [133, 0]
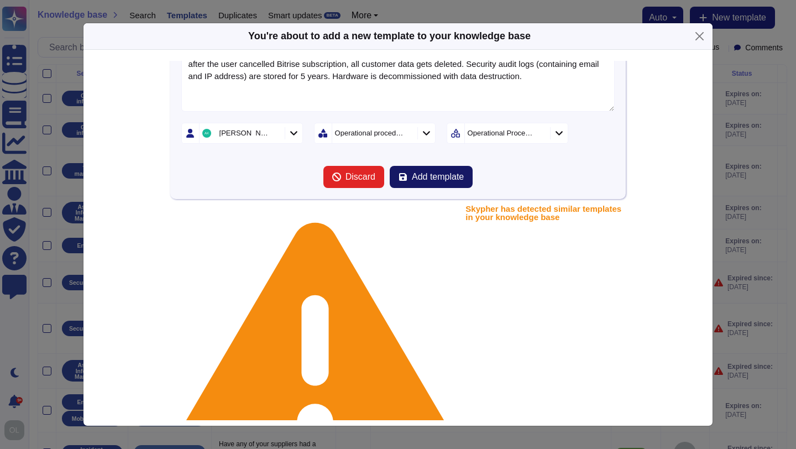
click at [430, 175] on span "Add template" at bounding box center [438, 177] width 52 height 9
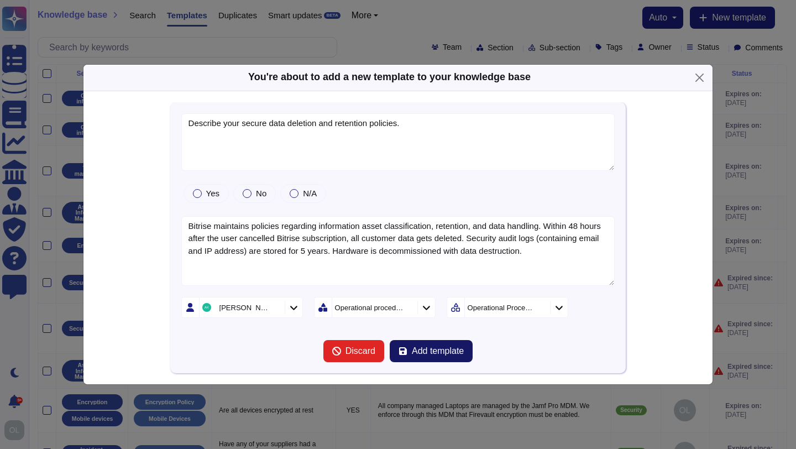
scroll to position [0, 0]
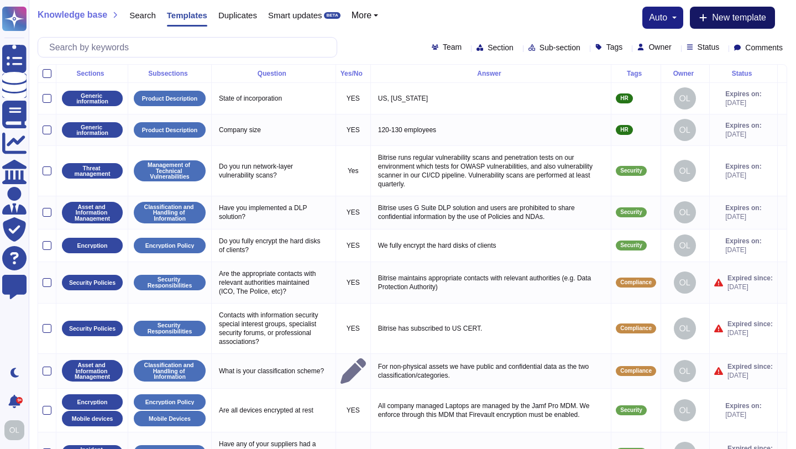
click at [736, 14] on span "New template" at bounding box center [739, 17] width 54 height 9
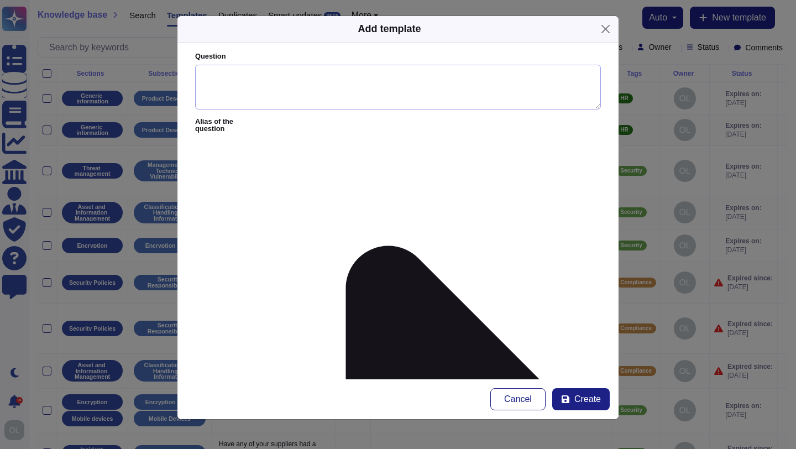
click at [217, 72] on textarea "Question" at bounding box center [398, 87] width 406 height 45
paste textarea "How do you verify the use and management of passwords?*"
type textarea "How do you verify the use and management of passwords?"
paste textarea "Passwords are verified by ensuring they meet specific criteria such as length, …"
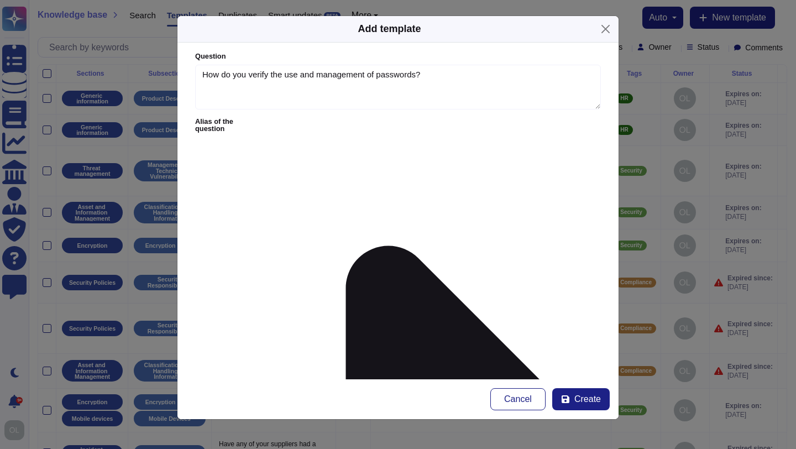
type textarea "Passwords are verified by ensuring they meet specific criteria such as length, …"
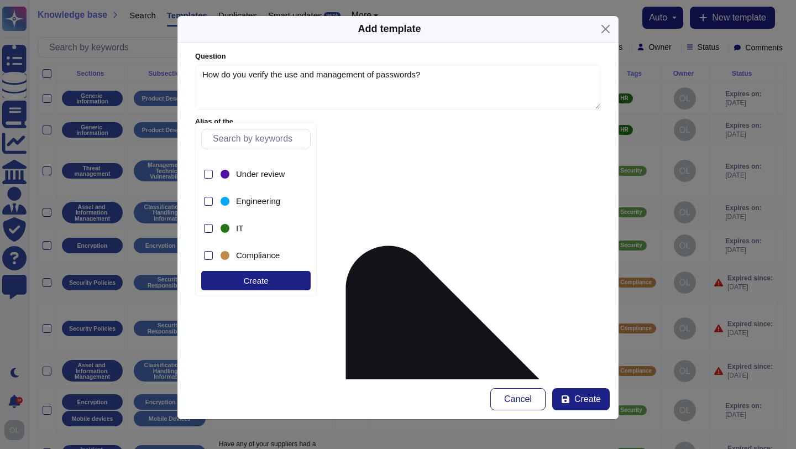
scroll to position [243, 0]
click at [210, 222] on div at bounding box center [208, 222] width 9 height 9
click at [439, 254] on form "Question How do you verify the use and management of passwords? Alias of the qu…" at bounding box center [397, 211] width 441 height 337
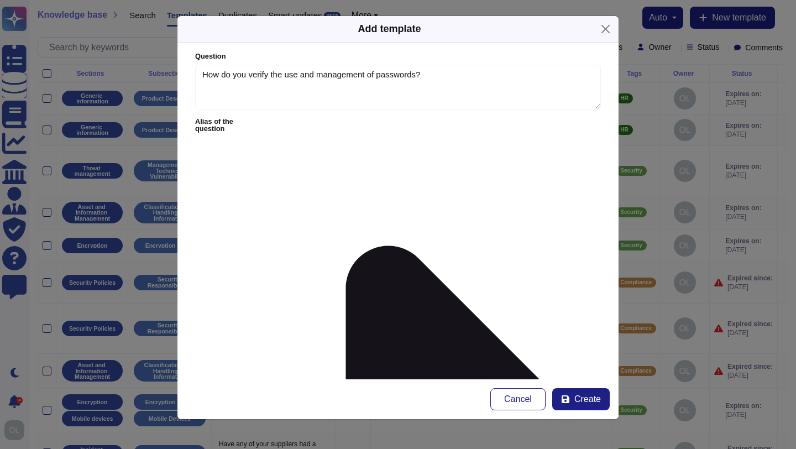
type input "g"
click at [406, 192] on div "[PERSON_NAME]" at bounding box center [398, 192] width 82 height 10
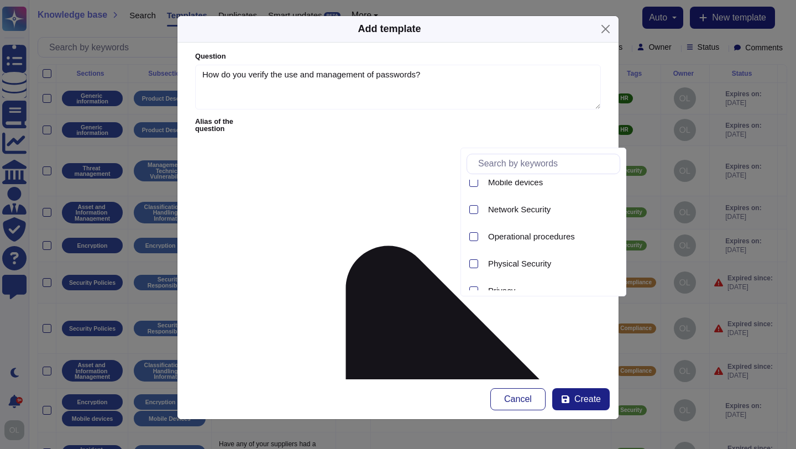
scroll to position [355, 0]
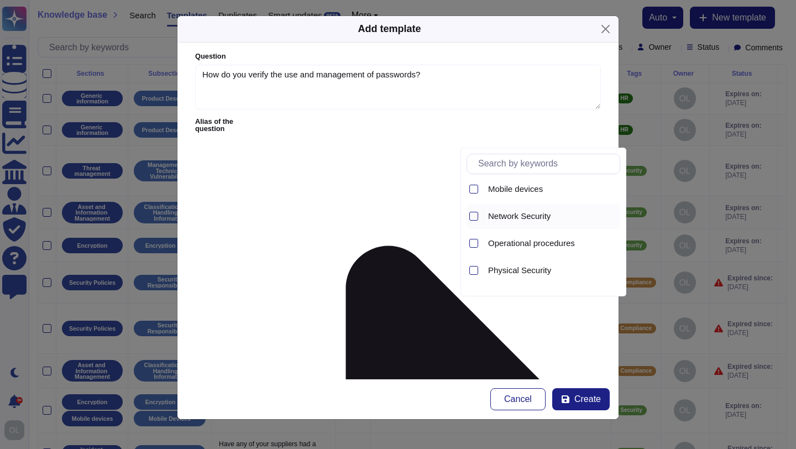
click at [503, 218] on span "Network Security" at bounding box center [519, 216] width 62 height 10
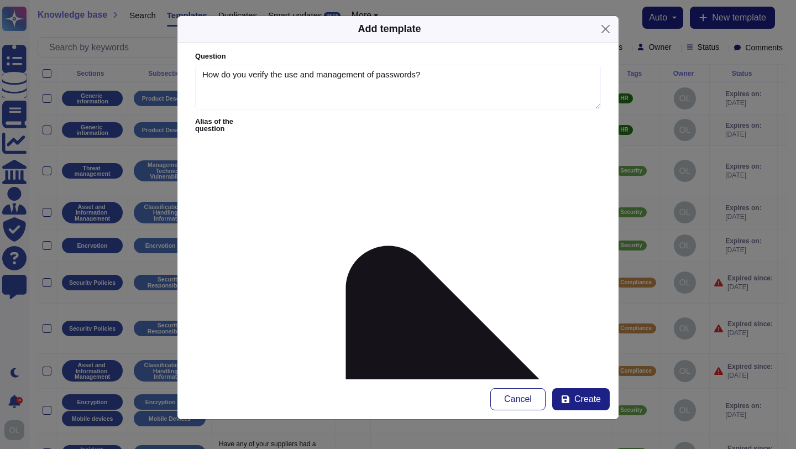
click at [268, 370] on span "Network Security" at bounding box center [254, 368] width 62 height 10
click at [446, 348] on form "Question How do you verify the use and management of passwords? Alias of the qu…" at bounding box center [397, 211] width 441 height 337
click at [588, 403] on span "Create" at bounding box center [587, 399] width 27 height 9
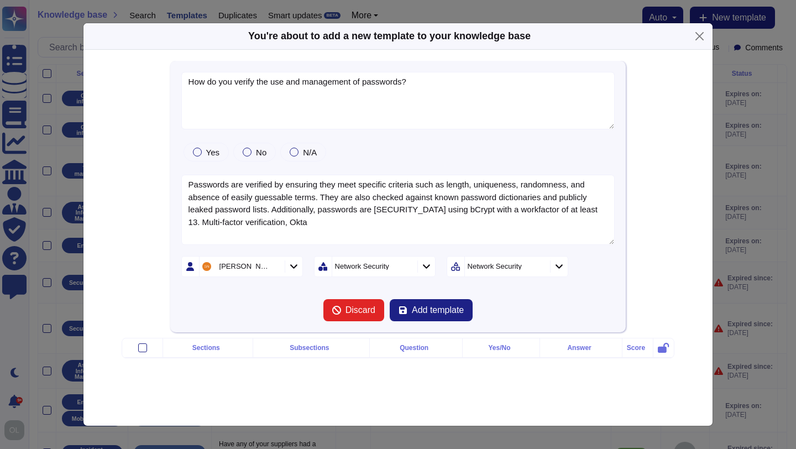
type textarea "How do you verify the use and management of passwords?"
type textarea "Passwords are verified by ensuring they meet specific criteria such as length, …"
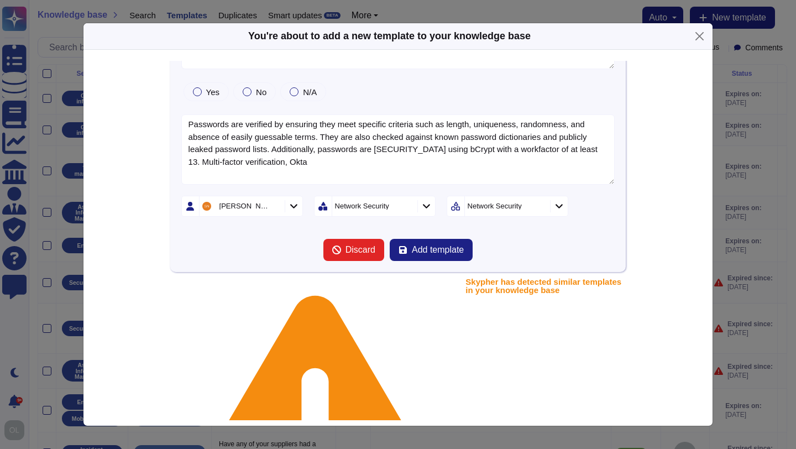
scroll to position [116, 0]
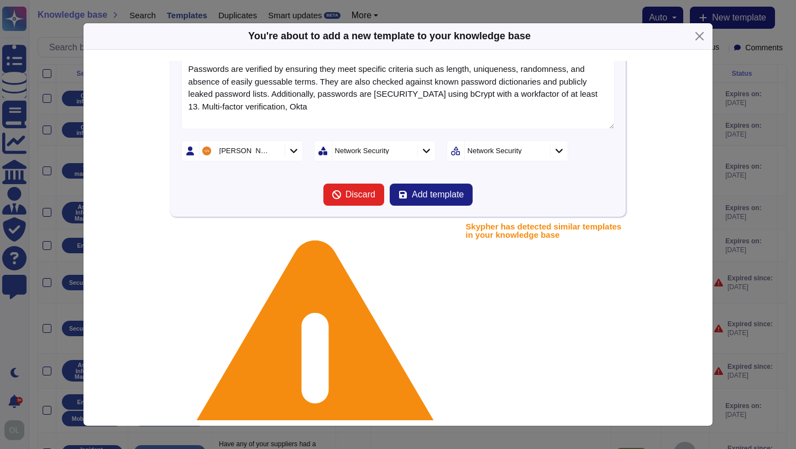
click at [425, 150] on icon at bounding box center [426, 151] width 7 height 4
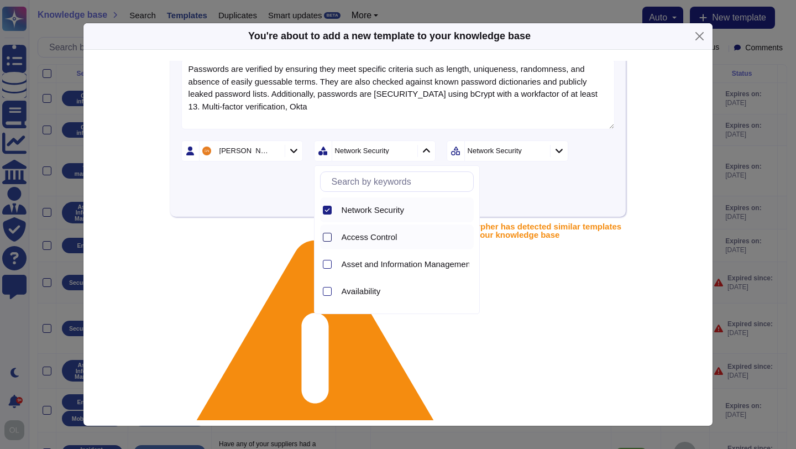
click at [327, 236] on div at bounding box center [327, 237] width 9 height 9
click at [326, 210] on icon at bounding box center [328, 210] width 6 height 6
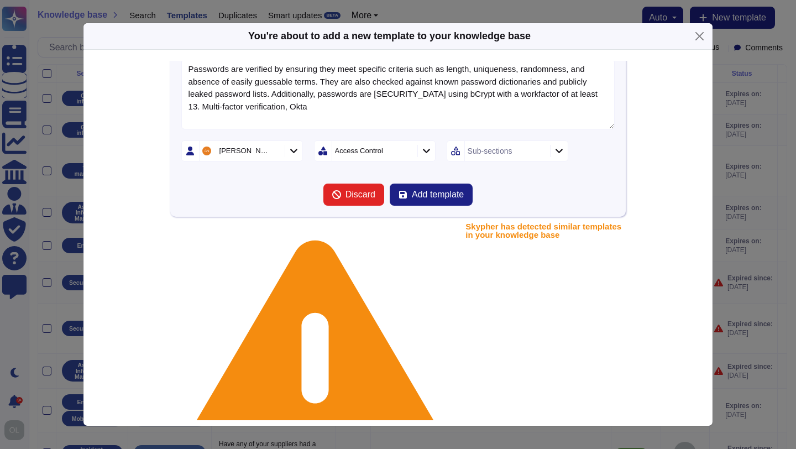
click at [519, 158] on div "Sub-sections" at bounding box center [506, 151] width 82 height 20
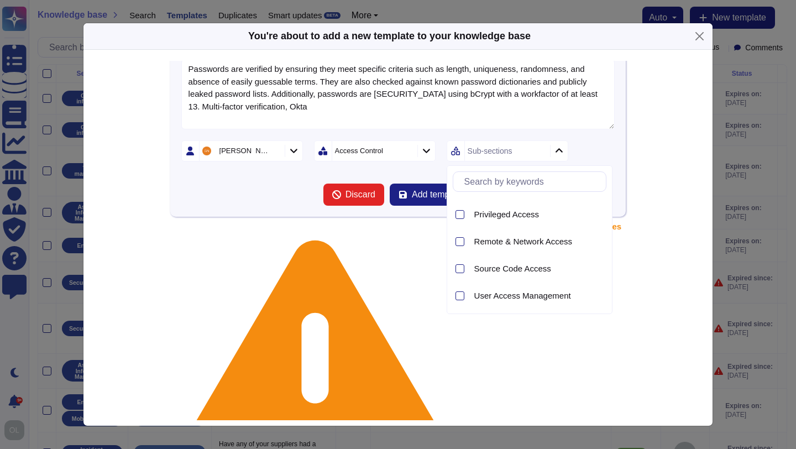
scroll to position [49, 0]
click at [461, 299] on div at bounding box center [460, 296] width 9 height 9
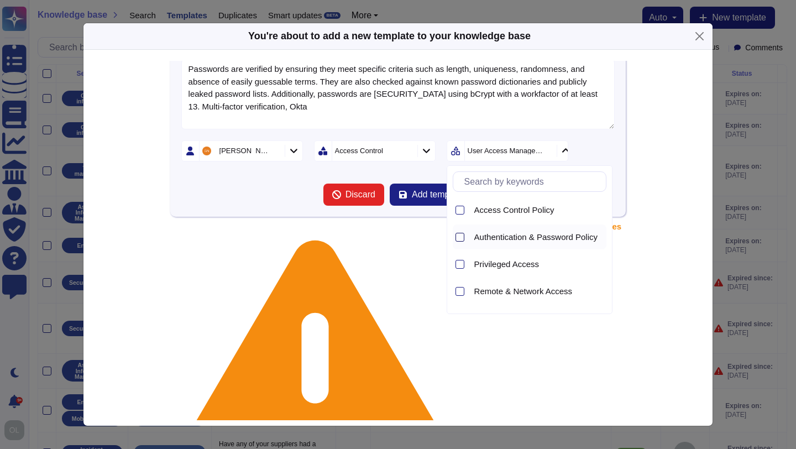
click at [459, 236] on div at bounding box center [460, 237] width 9 height 9
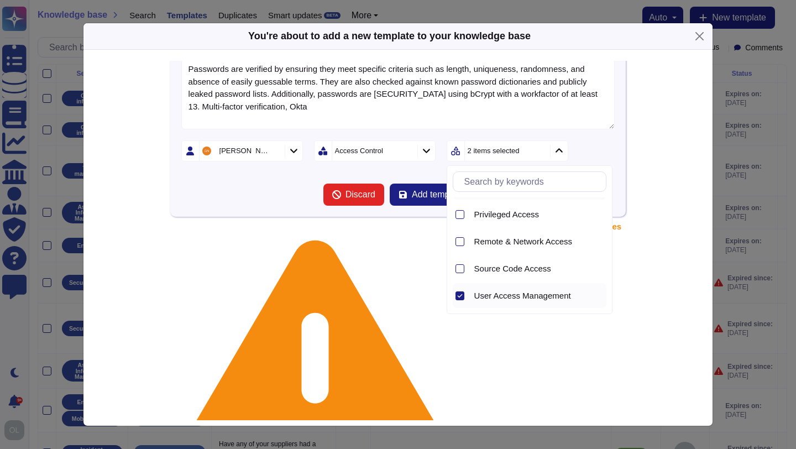
click at [461, 297] on icon at bounding box center [460, 296] width 6 height 6
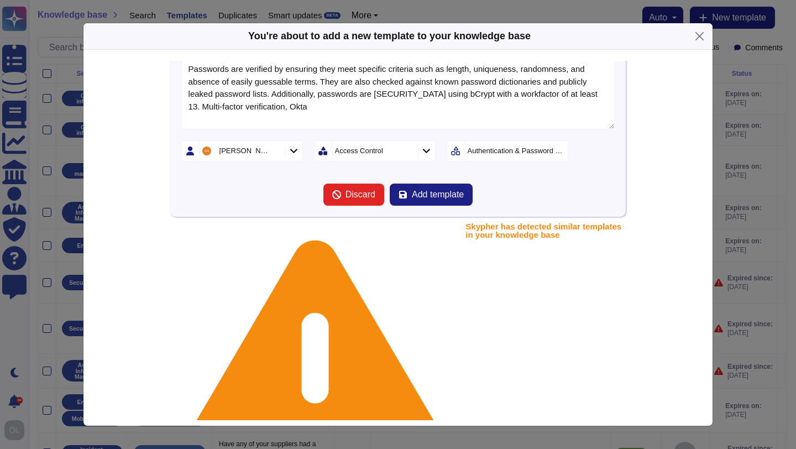
click at [616, 159] on div "How do you verify the use and management of passwords? Yes No N/A Passwords are…" at bounding box center [398, 80] width 456 height 271
click at [435, 195] on span "Add template" at bounding box center [438, 194] width 52 height 9
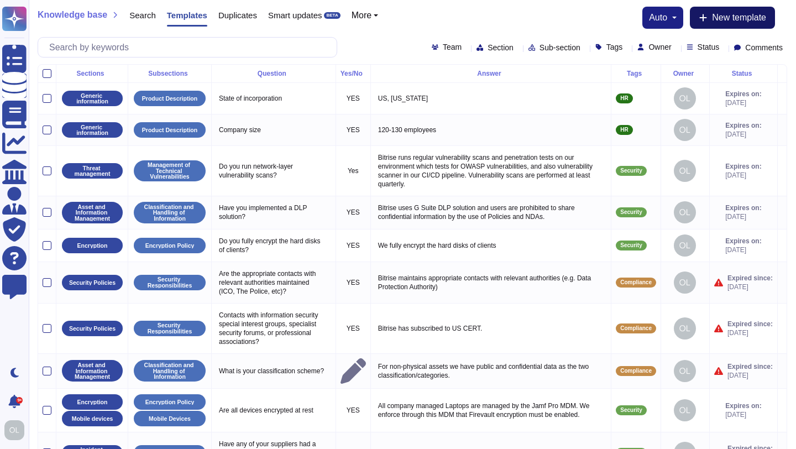
click at [744, 17] on span "New template" at bounding box center [739, 17] width 54 height 9
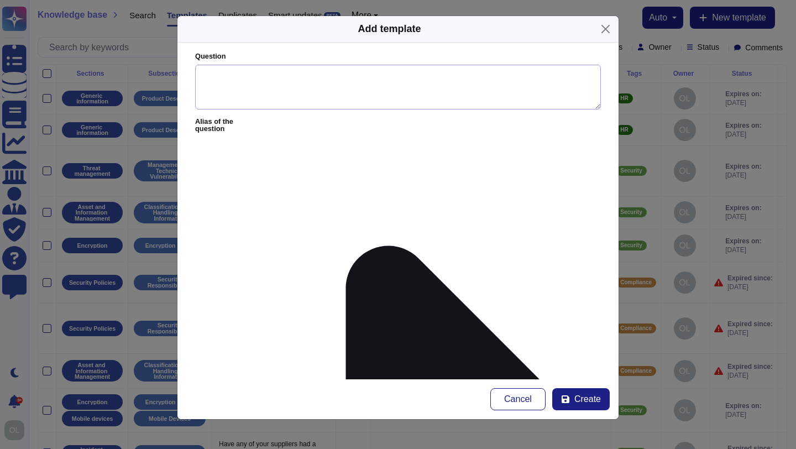
click at [205, 75] on textarea "Question" at bounding box center [398, 87] width 406 height 45
paste textarea ""What forms of MFA do you employ internally?* ""
type textarea "What forms of MFA do you employ internally?"
paste textarea "Authenticator app configuration for 2FA is mandatory, configuration and enforce…"
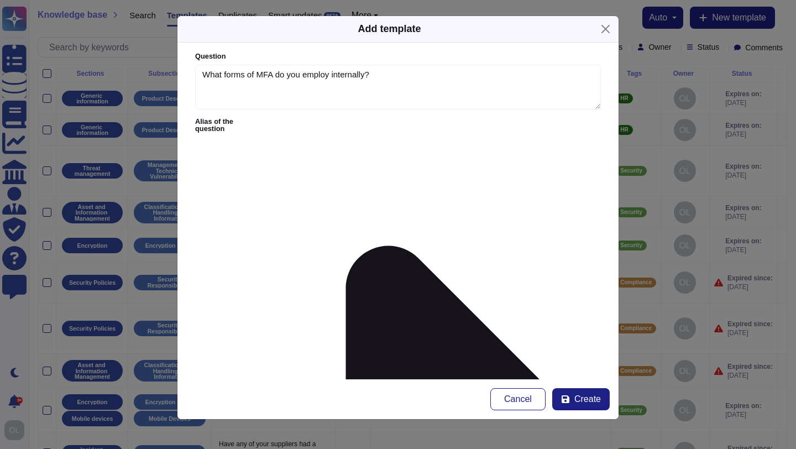
type textarea "Authenticator app configuration for 2FA is mandatory, configuration and enforce…"
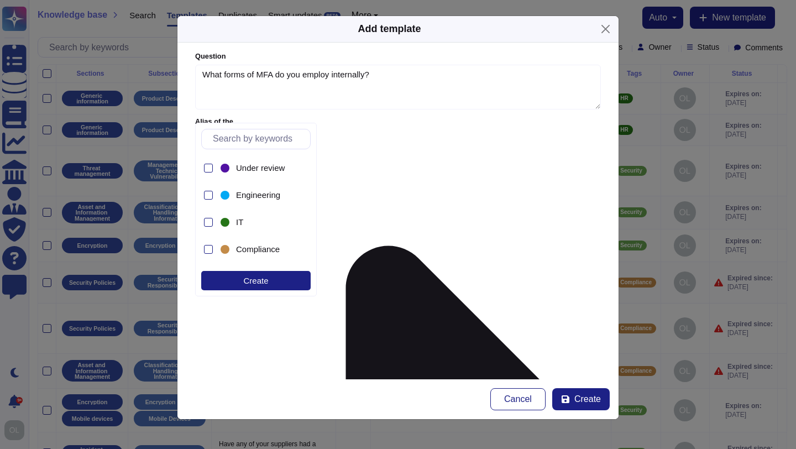
scroll to position [248, 0]
click at [211, 220] on div at bounding box center [208, 217] width 9 height 9
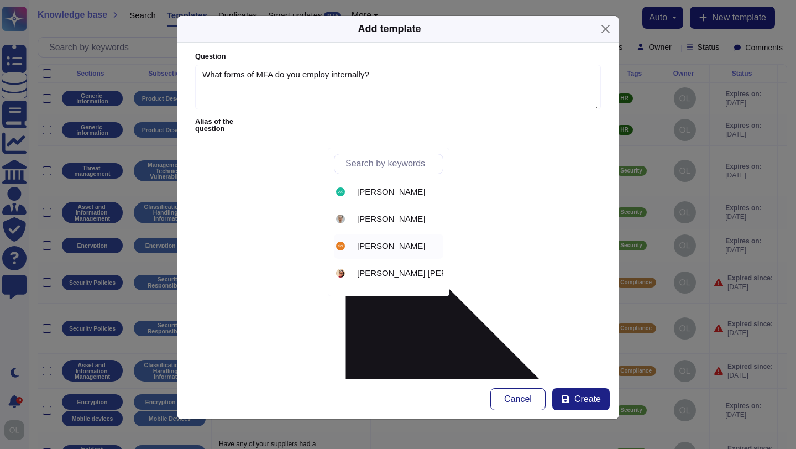
click at [368, 247] on span "[PERSON_NAME]" at bounding box center [391, 246] width 68 height 10
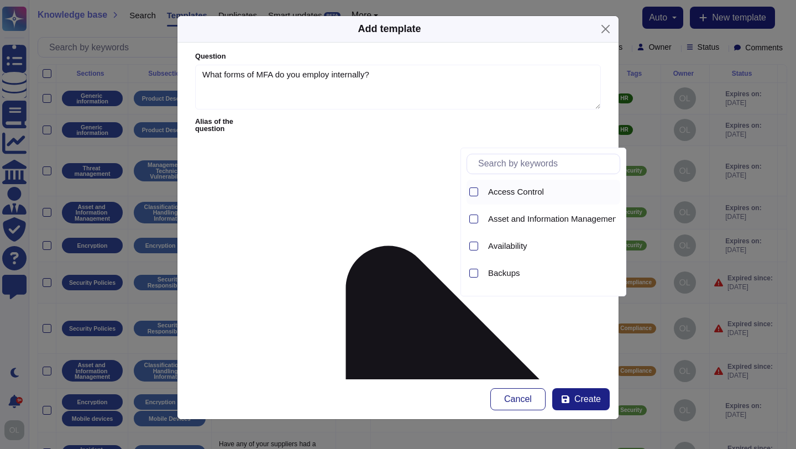
click at [520, 195] on span "Access Control" at bounding box center [516, 192] width 56 height 10
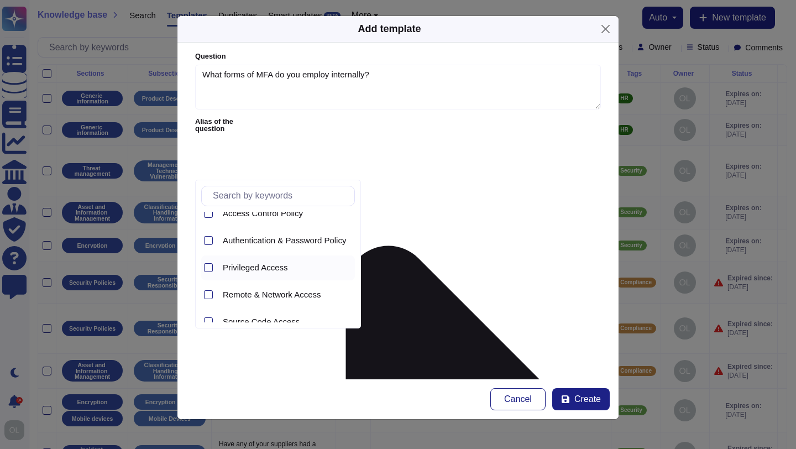
scroll to position [9, 0]
click at [208, 240] on div at bounding box center [208, 242] width 9 height 9
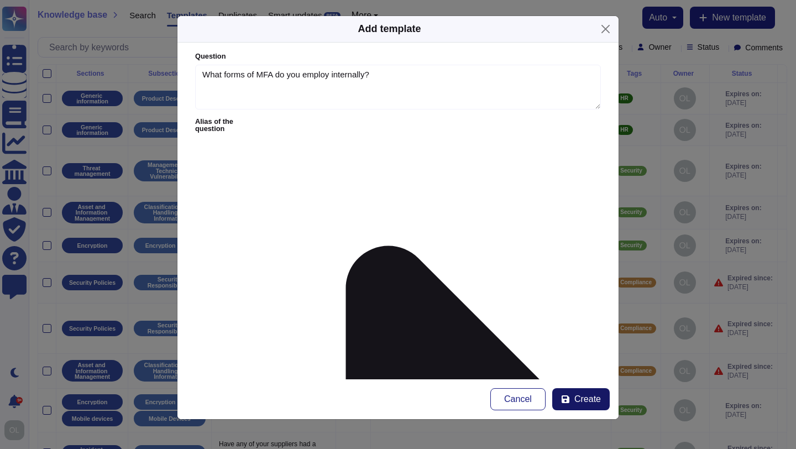
click at [580, 395] on span "Create" at bounding box center [587, 399] width 27 height 9
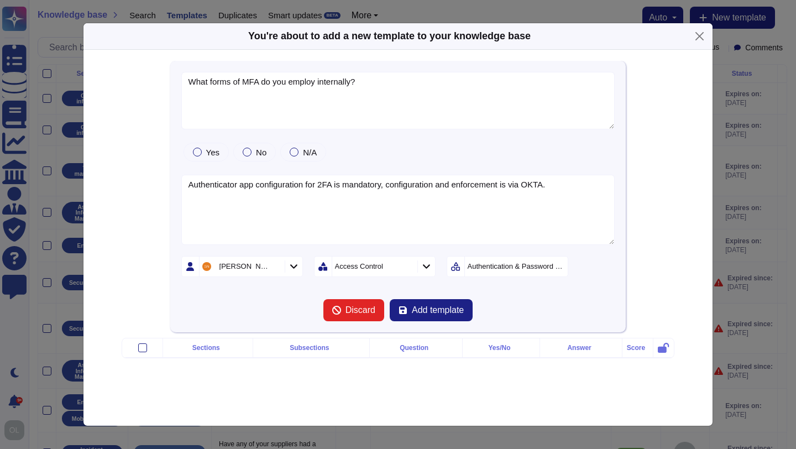
type textarea "What forms of MFA do you employ internally?"
type textarea "Authenticator app configuration for 2FA is mandatory, configuration and enforce…"
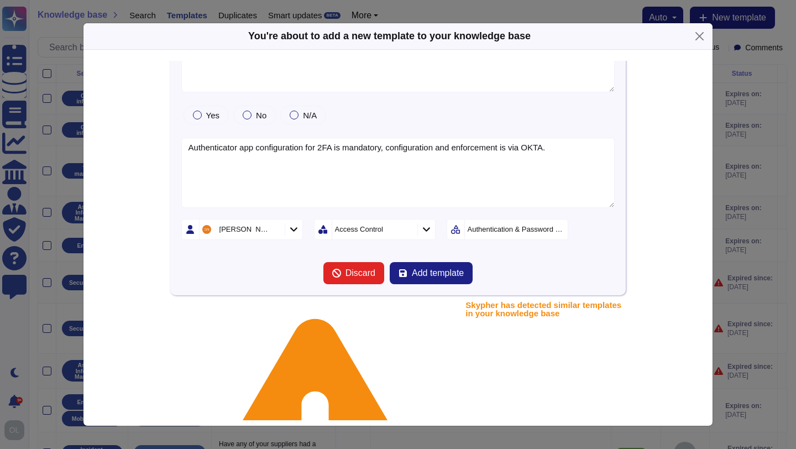
scroll to position [71, 0]
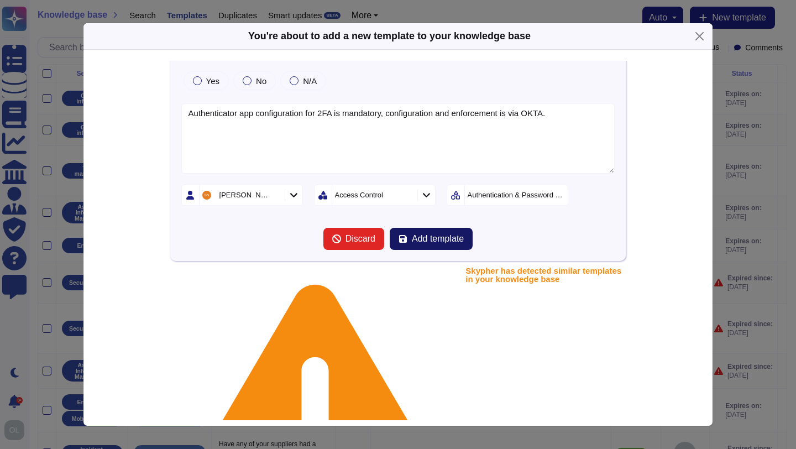
click at [454, 236] on span "Add template" at bounding box center [438, 238] width 52 height 9
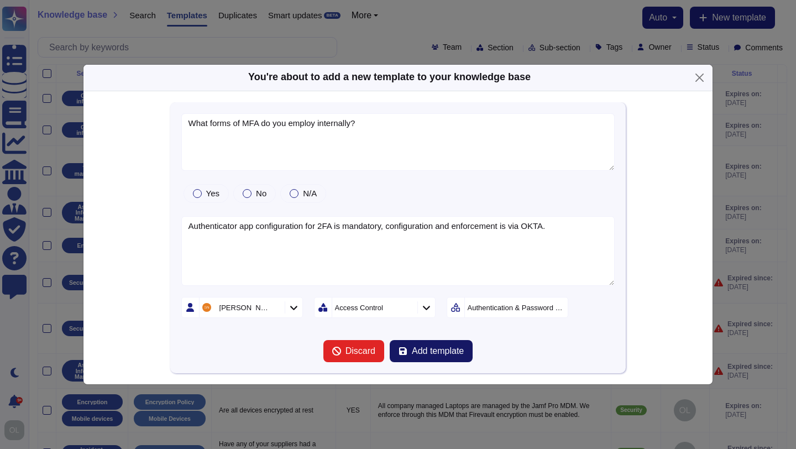
scroll to position [0, 0]
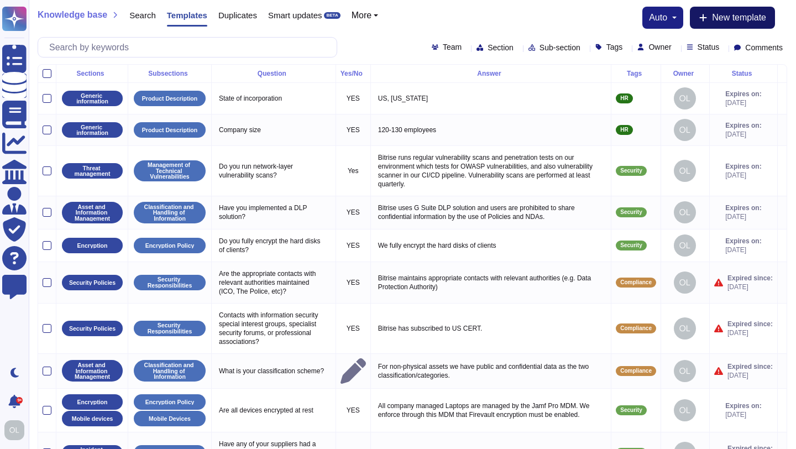
click at [737, 20] on span "New template" at bounding box center [739, 17] width 54 height 9
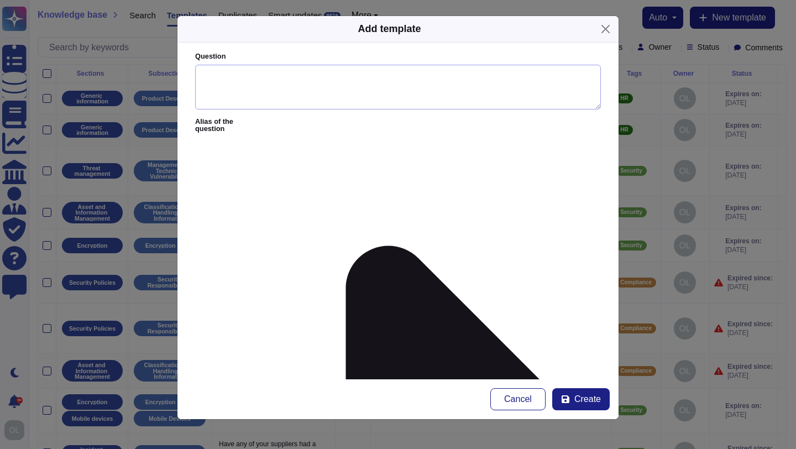
click at [223, 85] on textarea "Question" at bounding box center [398, 87] width 406 height 45
paste textarea ""Do you support WebAuthn?* ""
type textarea "Do you support WebAuthn?"
click at [190, 158] on form "Question Do you support WebAuthn? Alias of the question Answer Yes/No Yes No N/…" at bounding box center [397, 211] width 441 height 337
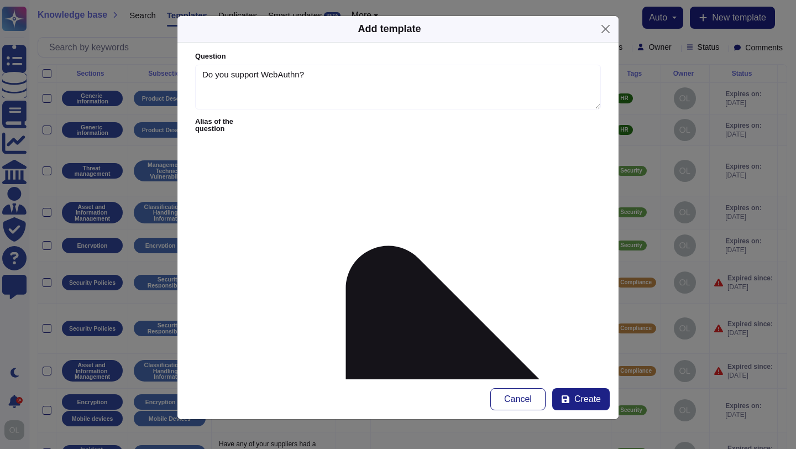
paste textarea "No"
type textarea "No"
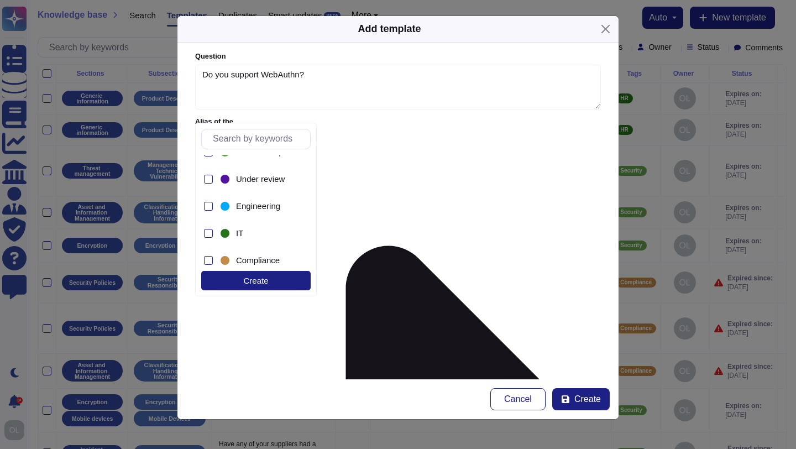
scroll to position [234, 0]
click at [207, 203] on div at bounding box center [208, 204] width 9 height 9
click at [421, 265] on form "Question Do you support WebAuthn? Alias of the question Answer No Yes/No Yes No…" at bounding box center [397, 211] width 441 height 337
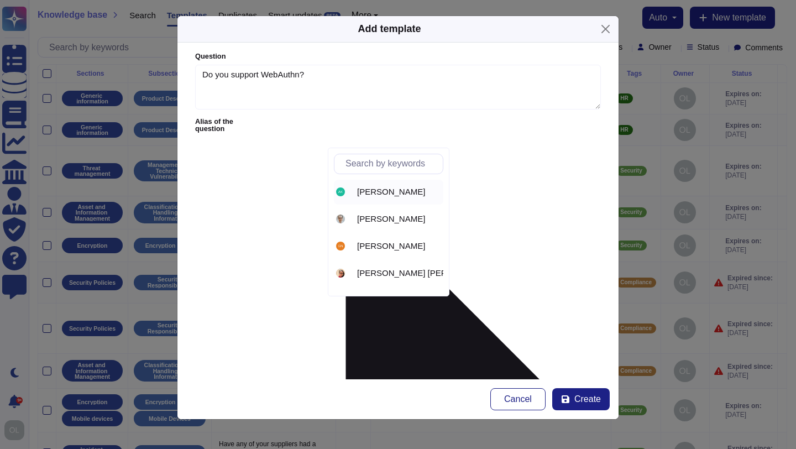
click at [386, 189] on span "[PERSON_NAME]" at bounding box center [391, 192] width 68 height 10
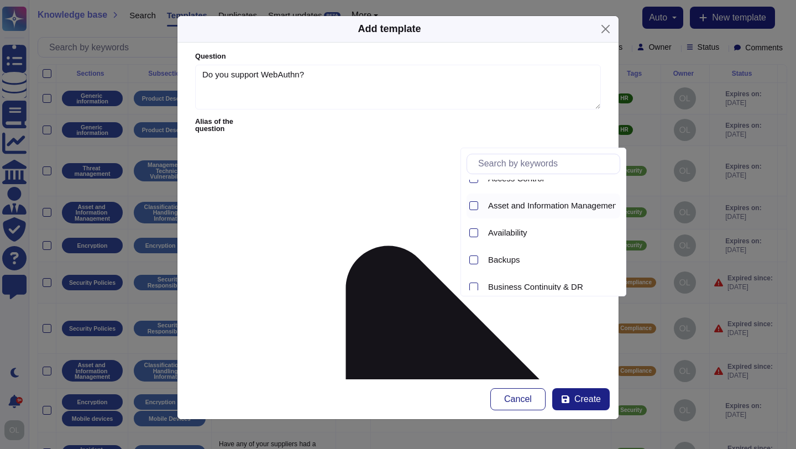
scroll to position [0, 0]
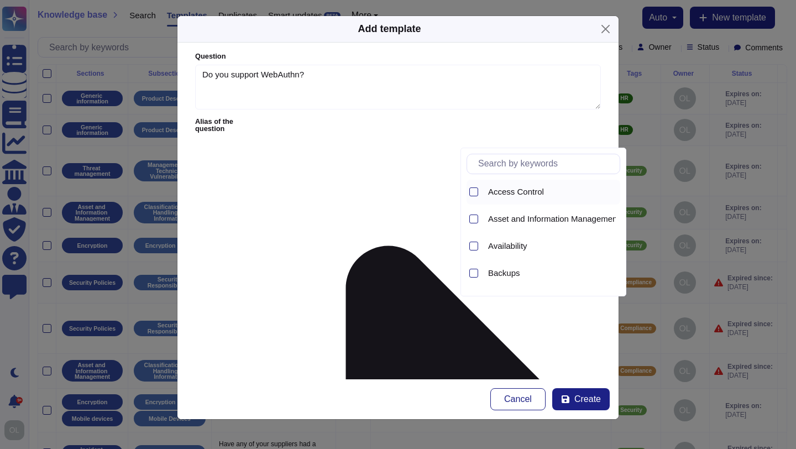
click at [522, 191] on span "Access Control" at bounding box center [516, 192] width 56 height 10
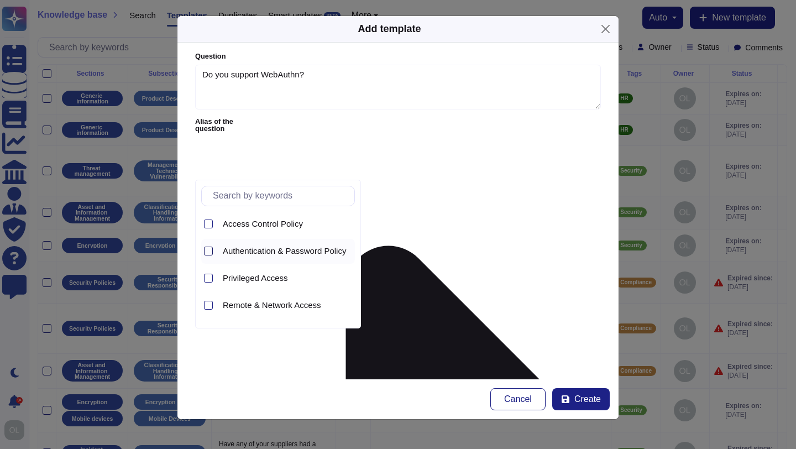
click at [211, 250] on div at bounding box center [208, 251] width 9 height 9
click at [390, 349] on form "Question Do you support WebAuthn? Alias of the question Answer No Yes/No Yes No…" at bounding box center [397, 211] width 441 height 337
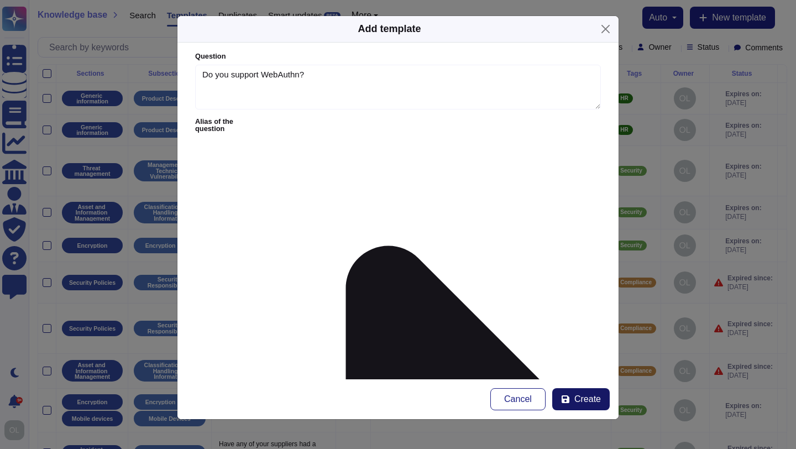
click at [588, 397] on span "Create" at bounding box center [587, 399] width 27 height 9
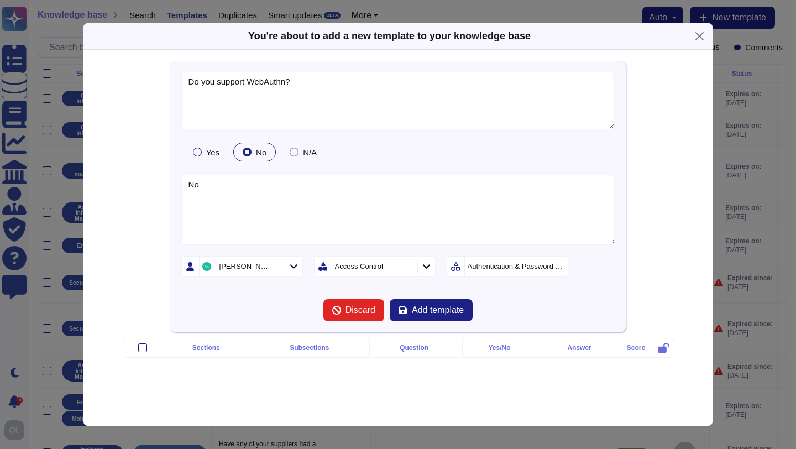
type textarea "Do you support WebAuthn?"
type textarea "No"
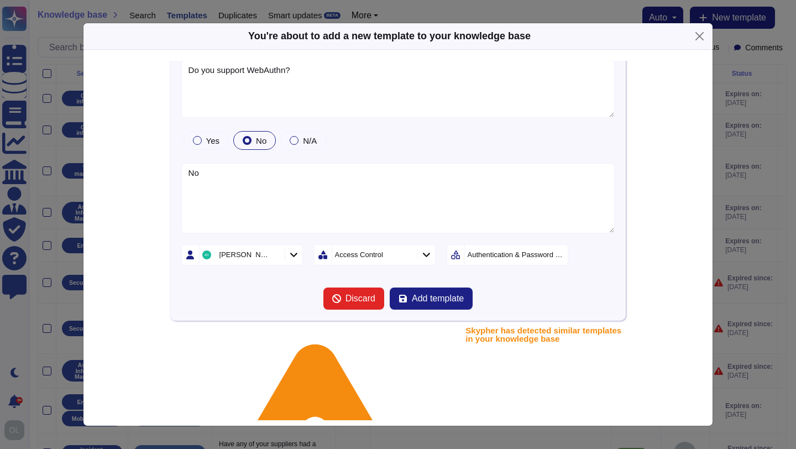
scroll to position [71, 0]
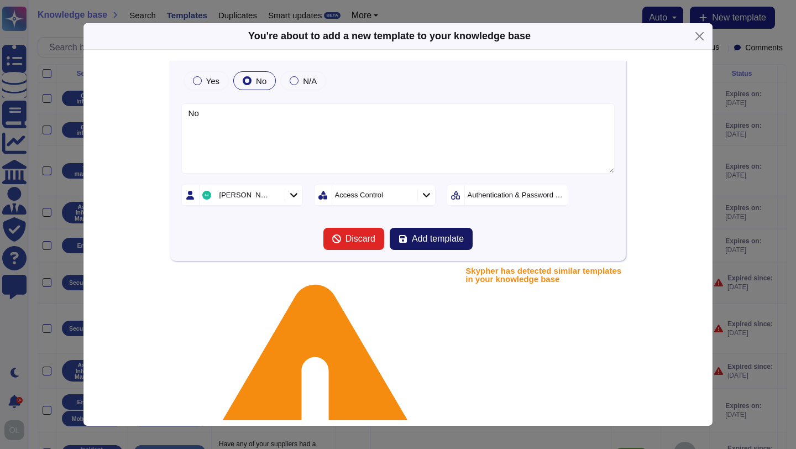
click at [446, 238] on span "Add template" at bounding box center [438, 238] width 52 height 9
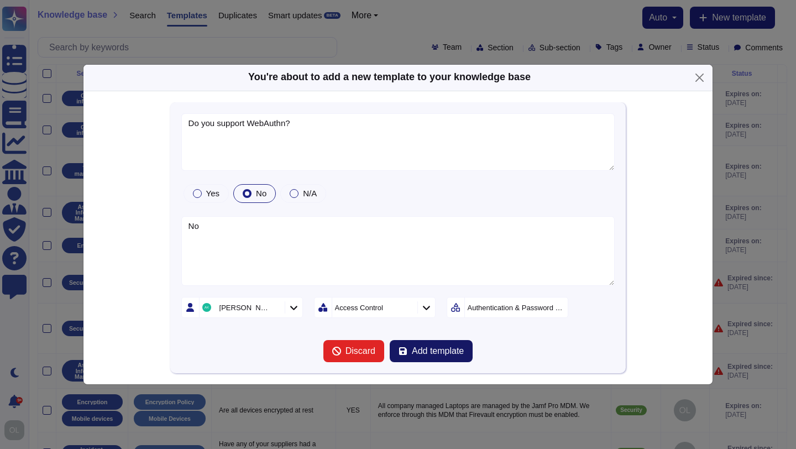
scroll to position [0, 0]
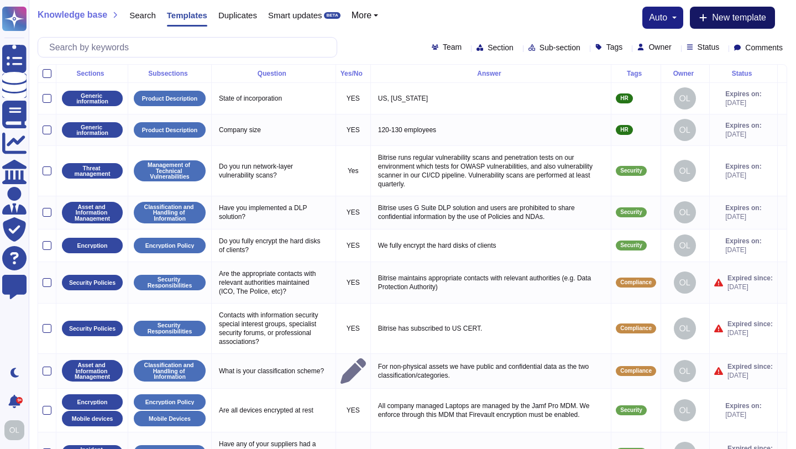
click at [741, 22] on span "New template" at bounding box center [739, 17] width 54 height 9
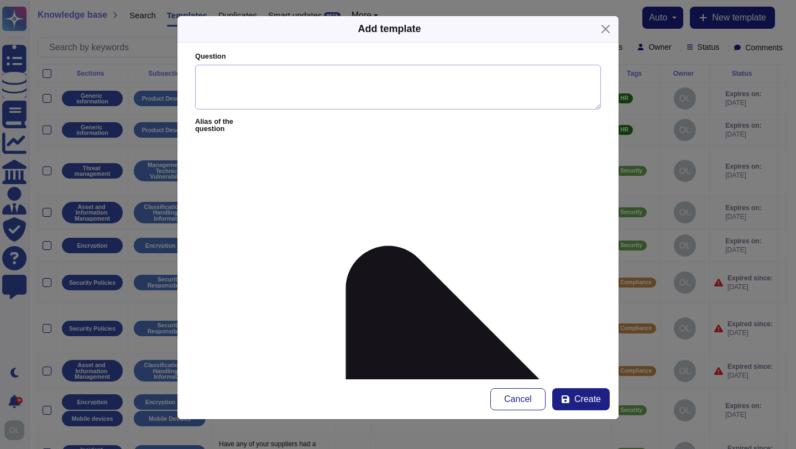
click at [219, 79] on textarea "Question" at bounding box center [398, 87] width 406 height 45
paste textarea ""How often are access reviews completed (e.g., quarterly, annually, etc.)?* ""
click at [206, 73] on textarea ""How often are access reviews completed (e.g., quarterly, annually, etc.)?" at bounding box center [398, 87] width 406 height 45
type textarea "How often are access reviews completed (e.g., quarterly, annually, etc.)?"
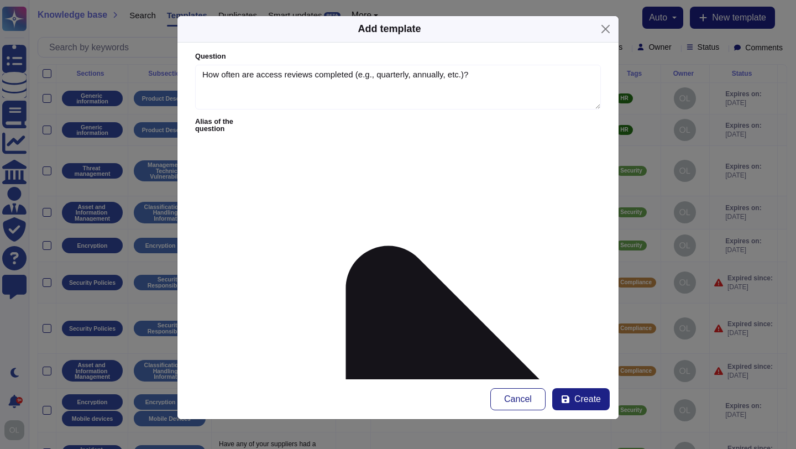
paste textarea "Semi annually"
type textarea "Semi annually"
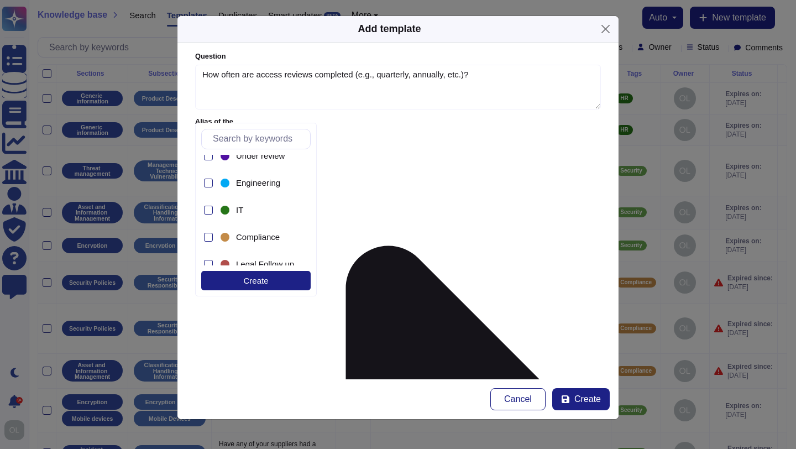
scroll to position [258, 0]
click at [211, 208] on div at bounding box center [208, 207] width 9 height 9
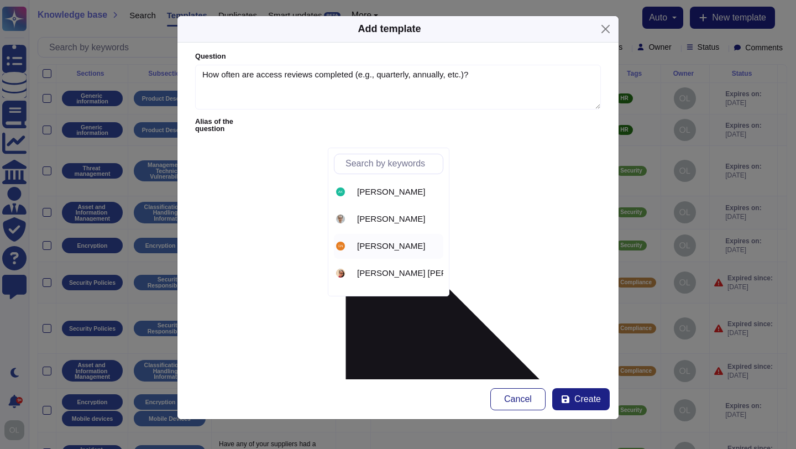
click at [380, 237] on div "[PERSON_NAME]" at bounding box center [388, 246] width 109 height 25
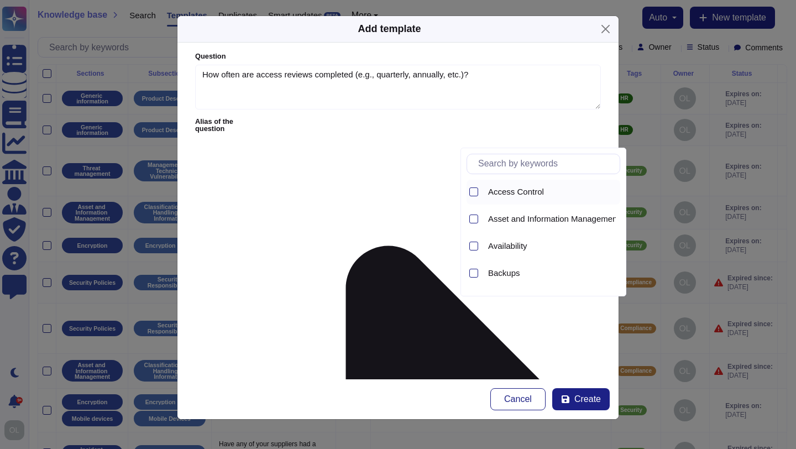
click at [510, 192] on span "Access Control" at bounding box center [516, 192] width 56 height 10
click at [348, 346] on form "Question How often are access reviews completed (e.g., quarterly, annually, etc…" at bounding box center [397, 211] width 441 height 337
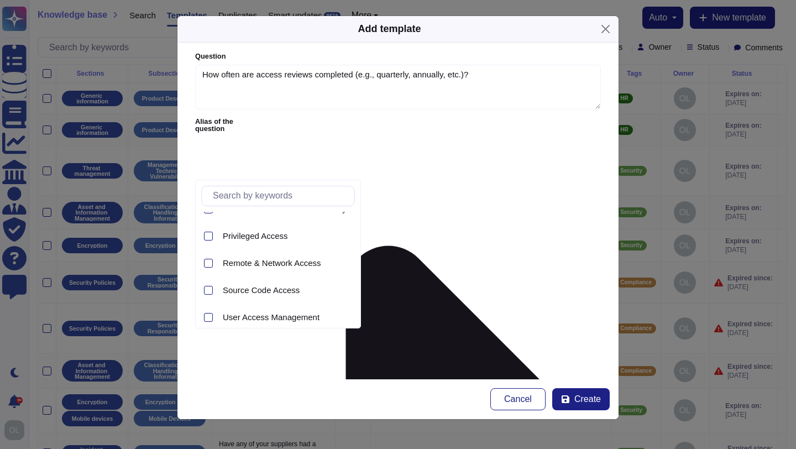
scroll to position [50, 0]
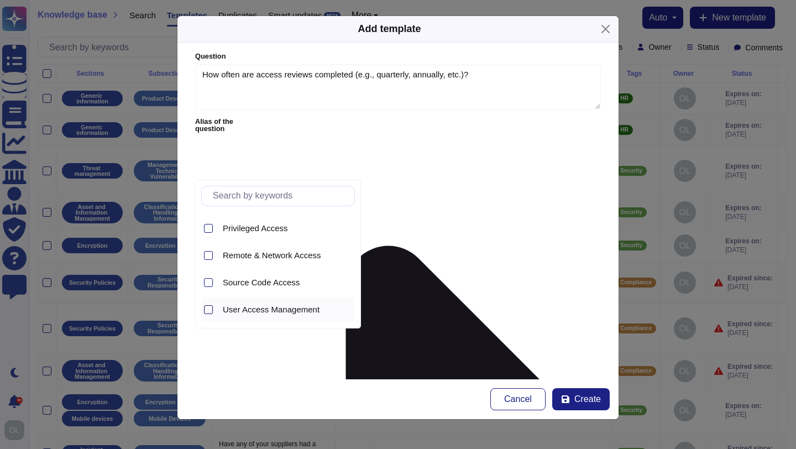
click at [211, 311] on div at bounding box center [208, 309] width 9 height 9
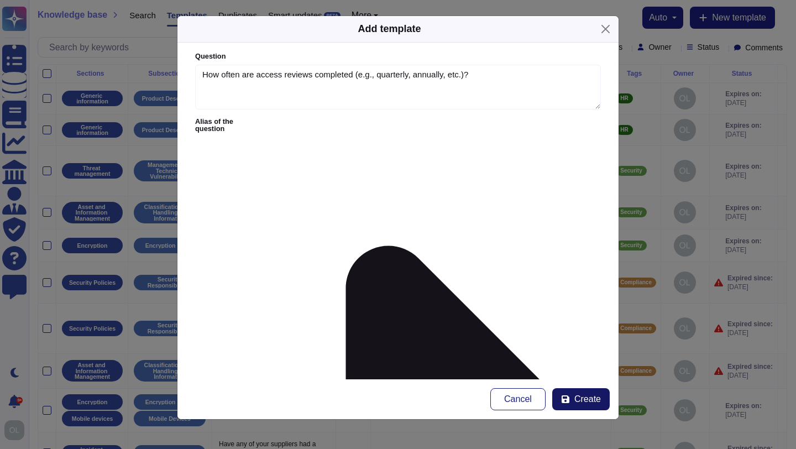
click at [588, 400] on span "Create" at bounding box center [587, 399] width 27 height 9
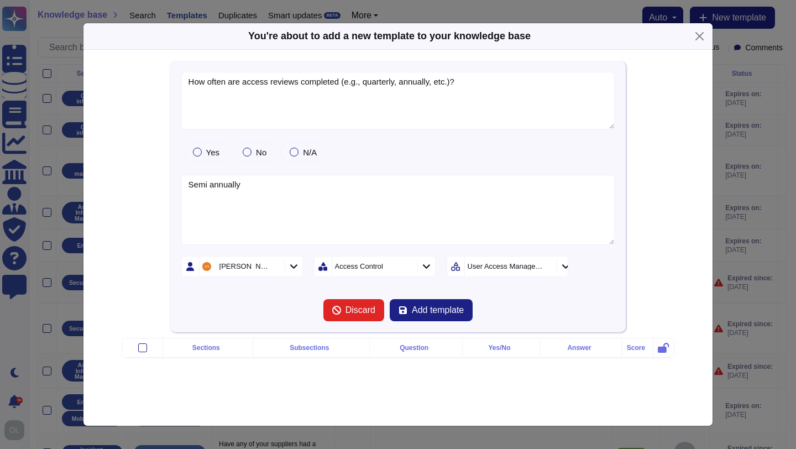
type textarea "How often are access reviews completed (e.g., quarterly, annually, etc.)?"
type textarea "Semi annually"
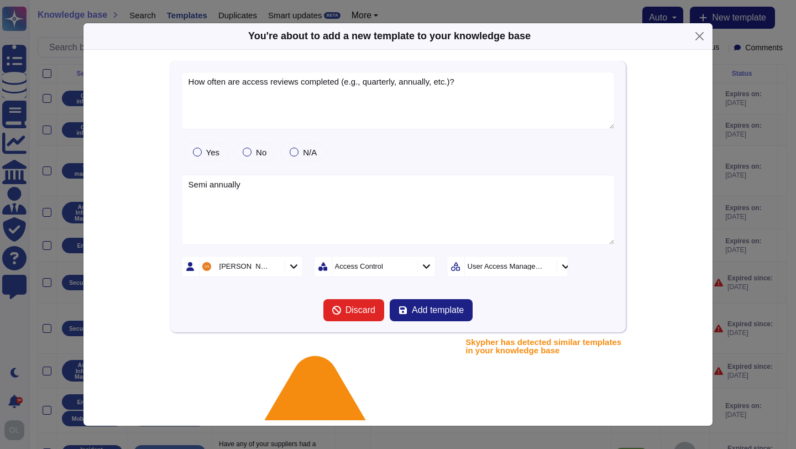
scroll to position [54, 0]
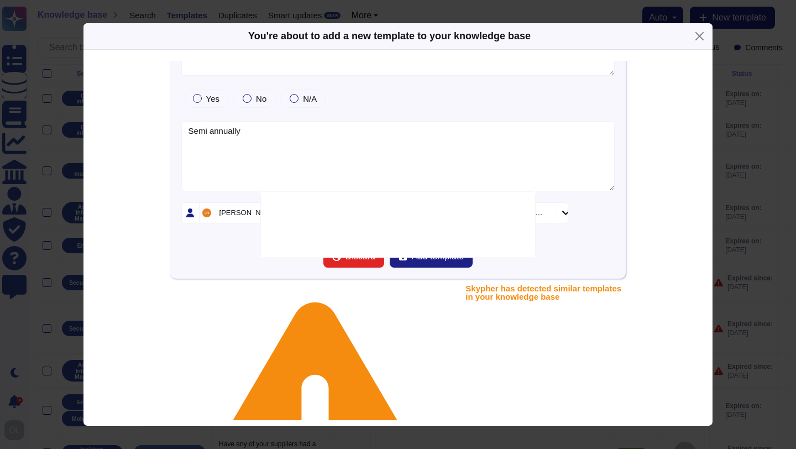
type textarea "Do you have a process for undertaking regular reviews of staff access (includin…"
type textarea "Yes, Bitrise introduced a policy in [DATE] which requires at least annual acces…"
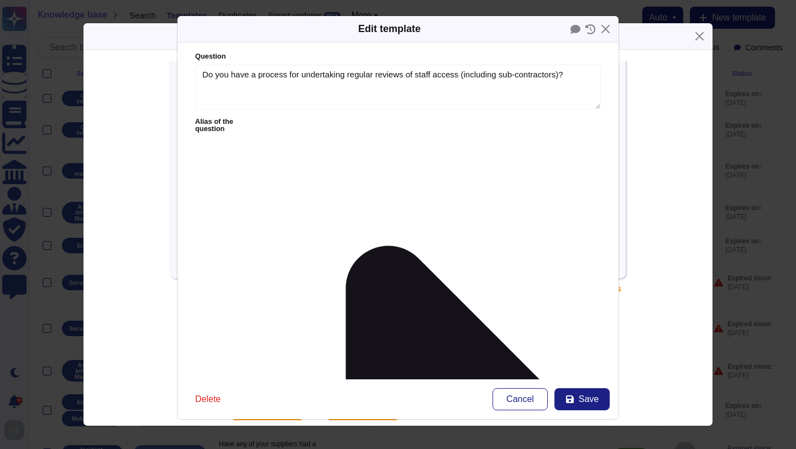
type textarea "Do you have a process for undertaking regular reviews of staff access (includin…"
type textarea "Yes, Bitrise introduced a policy in [DATE] which requires at least annual acces…"
click at [212, 398] on span "Delete" at bounding box center [207, 399] width 25 height 9
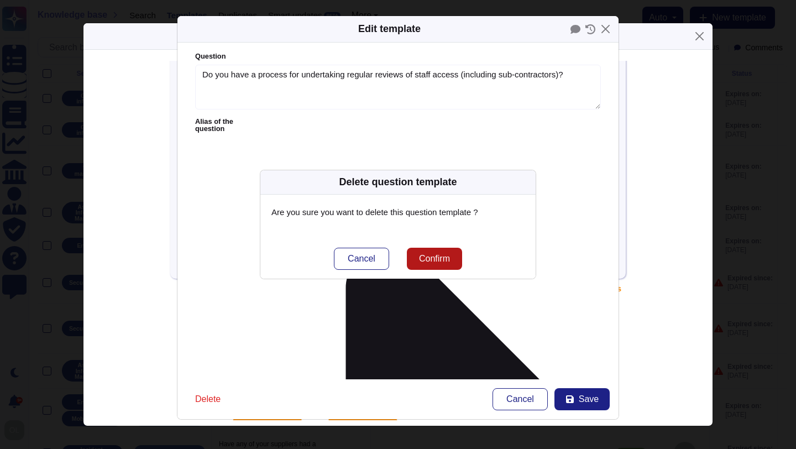
click at [445, 262] on span "Confirm" at bounding box center [434, 258] width 31 height 9
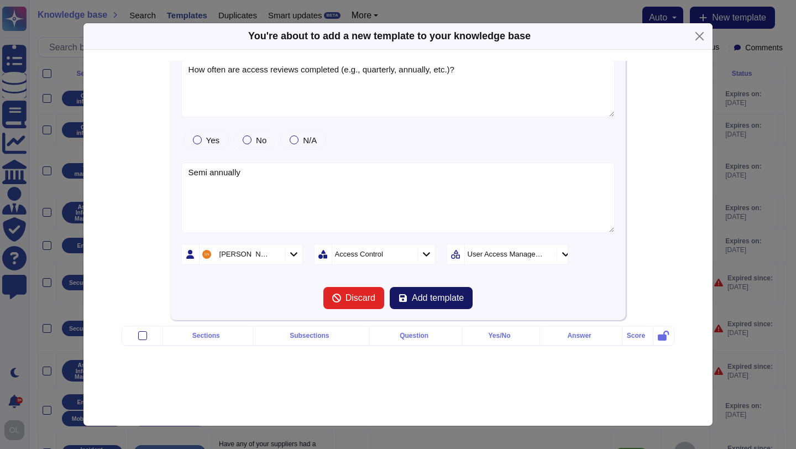
scroll to position [45, 0]
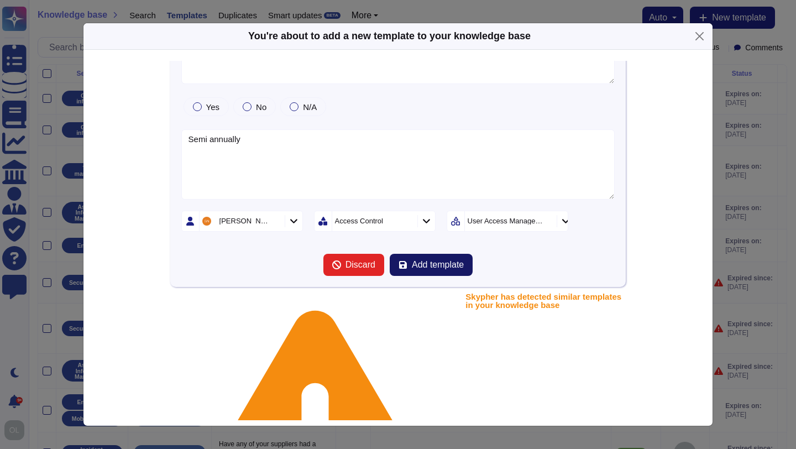
click at [440, 263] on span "Add template" at bounding box center [438, 264] width 52 height 9
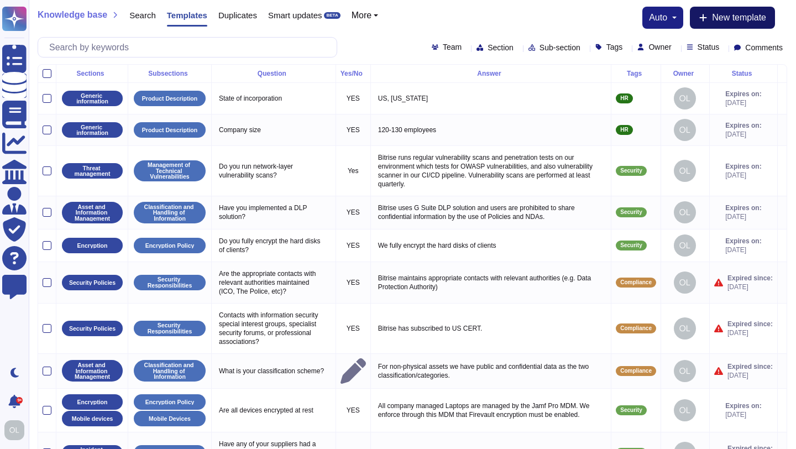
click at [741, 22] on span "New template" at bounding box center [739, 17] width 54 height 9
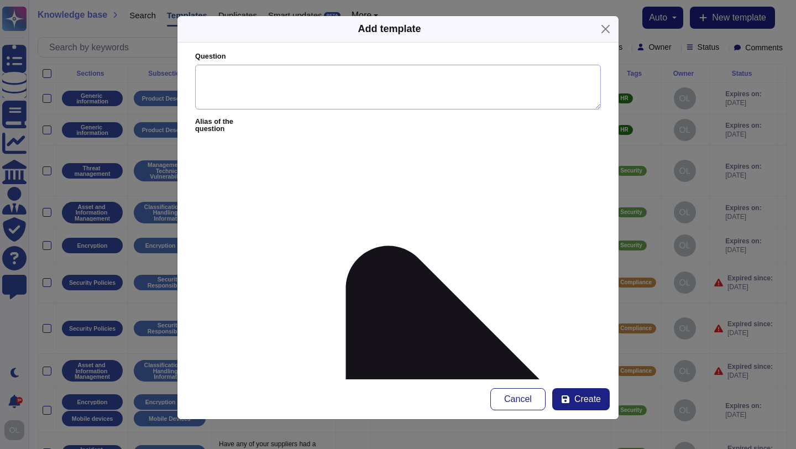
click at [231, 68] on textarea "Question" at bounding box center [398, 87] width 406 height 45
paste textarea "Describe the security and hardening standards for network devices, including fi…"
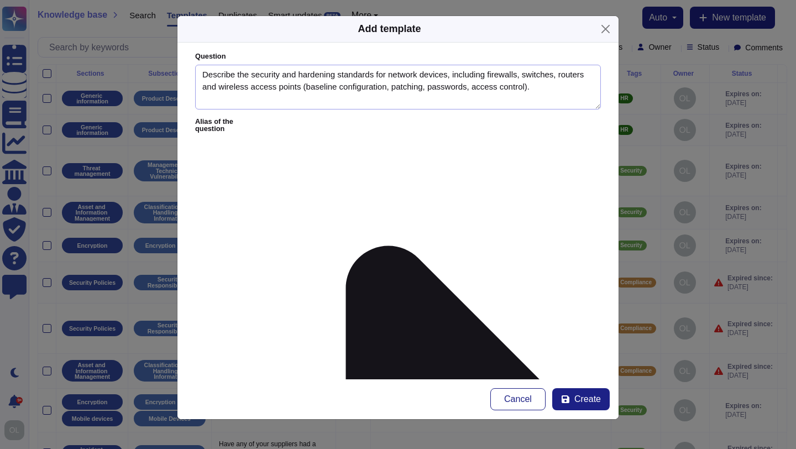
type textarea "Describe the security and hardening standards for network devices, including fi…"
paste textarea ""Production network: - default configurations are reset at burn-in time - all c…"
type textarea ""Production network: - default configurations are reset at burn-in time - all c…"
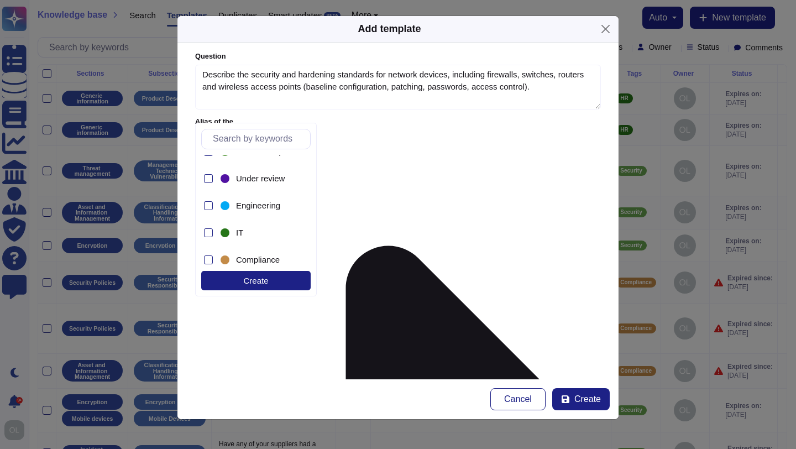
scroll to position [233, 0]
click at [208, 205] on div at bounding box center [208, 204] width 9 height 9
click at [408, 253] on form "Question Describe the security and hardening standards for network devices, inc…" at bounding box center [397, 211] width 441 height 337
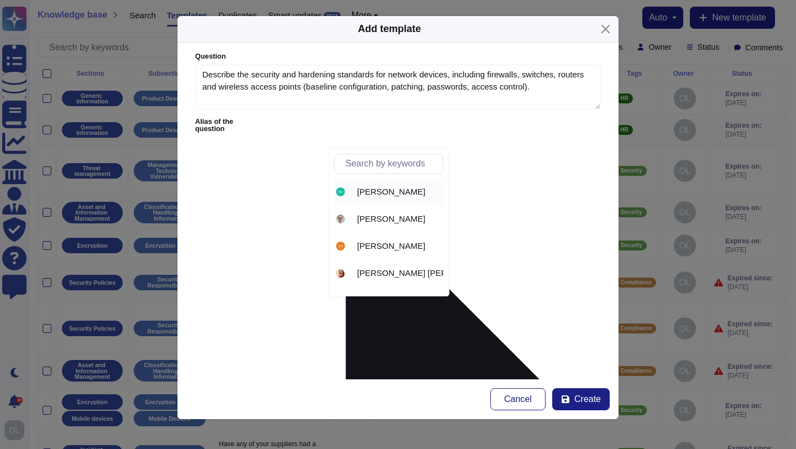
click at [375, 196] on span "[PERSON_NAME]" at bounding box center [391, 192] width 68 height 10
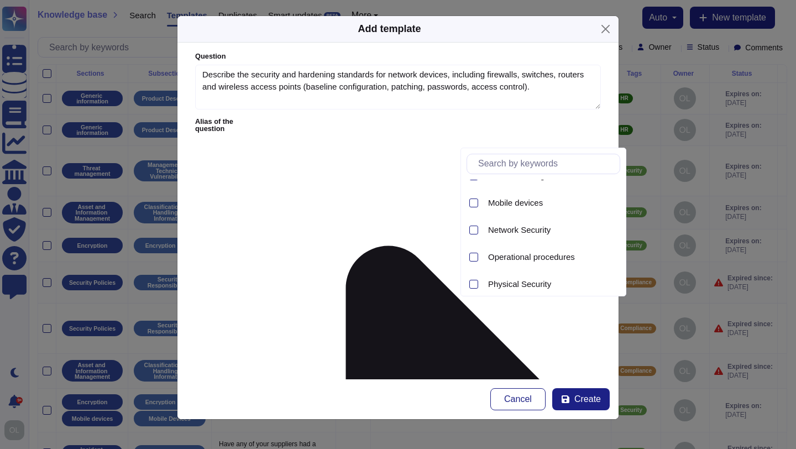
scroll to position [347, 0]
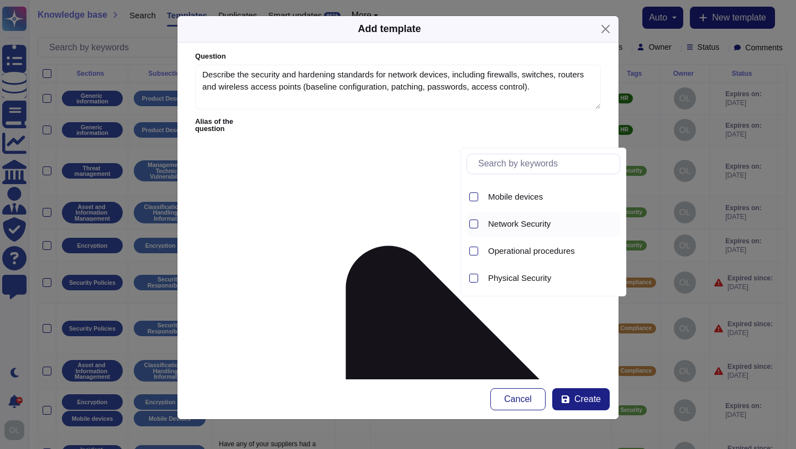
click at [505, 222] on span "Network Security" at bounding box center [519, 224] width 62 height 10
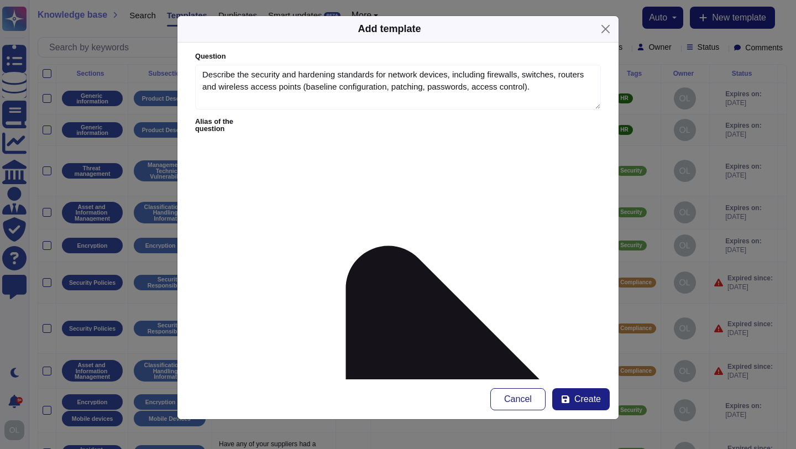
click at [275, 370] on span "Network Security" at bounding box center [254, 368] width 62 height 10
click at [581, 402] on span "Create" at bounding box center [587, 399] width 27 height 9
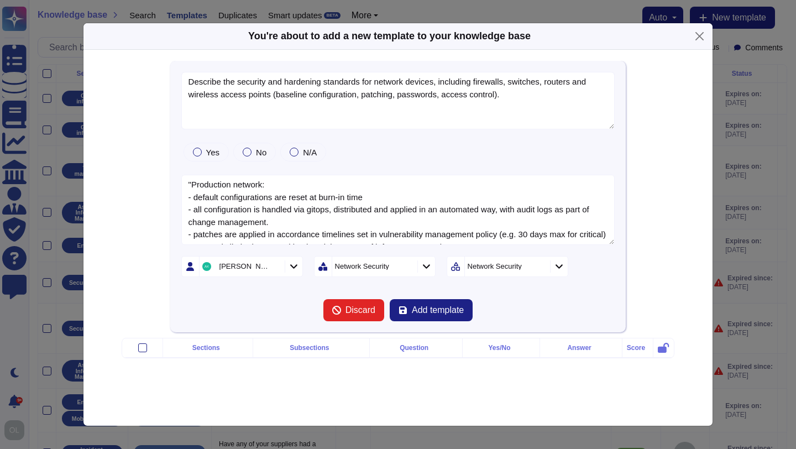
type textarea "Describe the security and hardening standards for network devices, including fi…"
type textarea ""Production network: - default configurations are reset at burn-in time - all c…"
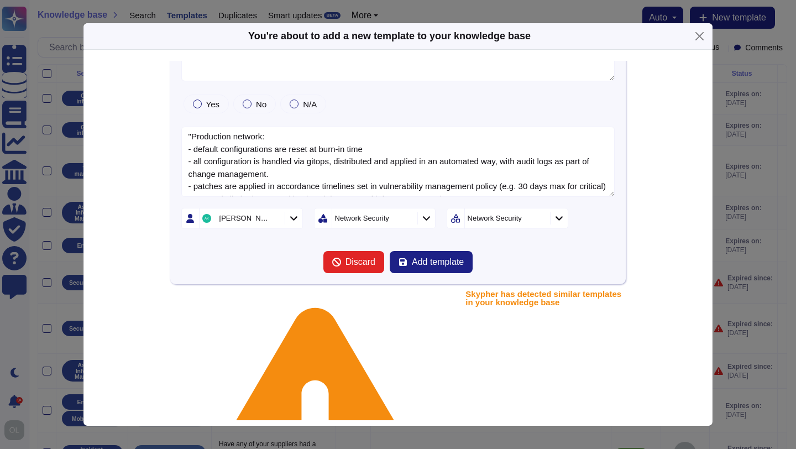
scroll to position [62, 0]
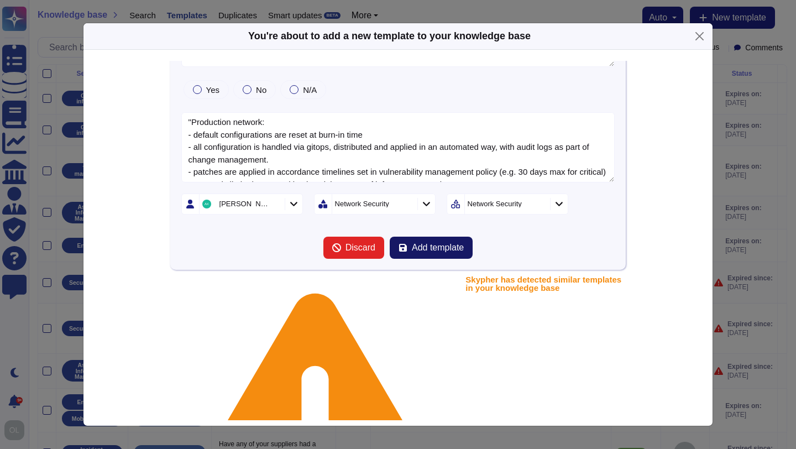
click at [442, 250] on span "Add template" at bounding box center [438, 247] width 52 height 9
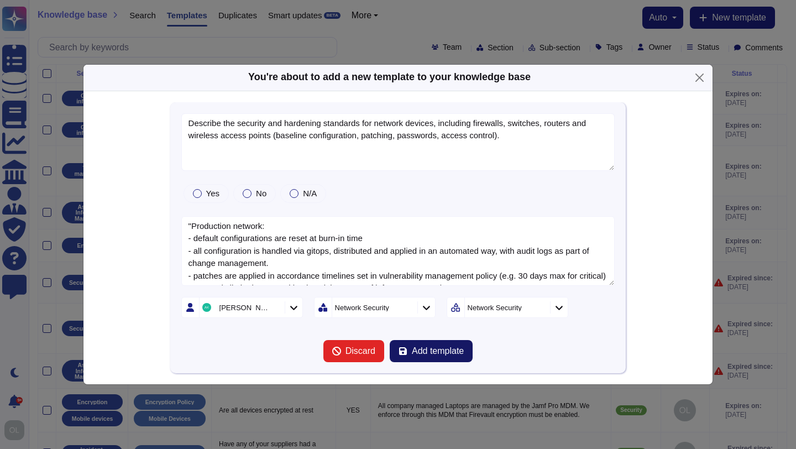
scroll to position [0, 0]
